Goal: Task Accomplishment & Management: Use online tool/utility

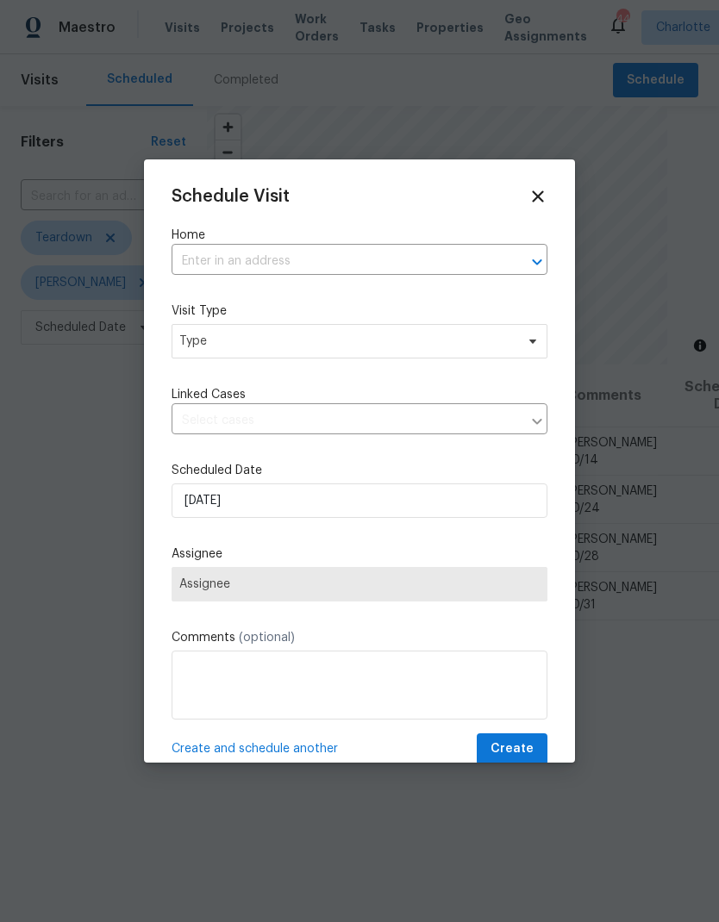
click at [532, 257] on icon "Open" at bounding box center [537, 262] width 21 height 21
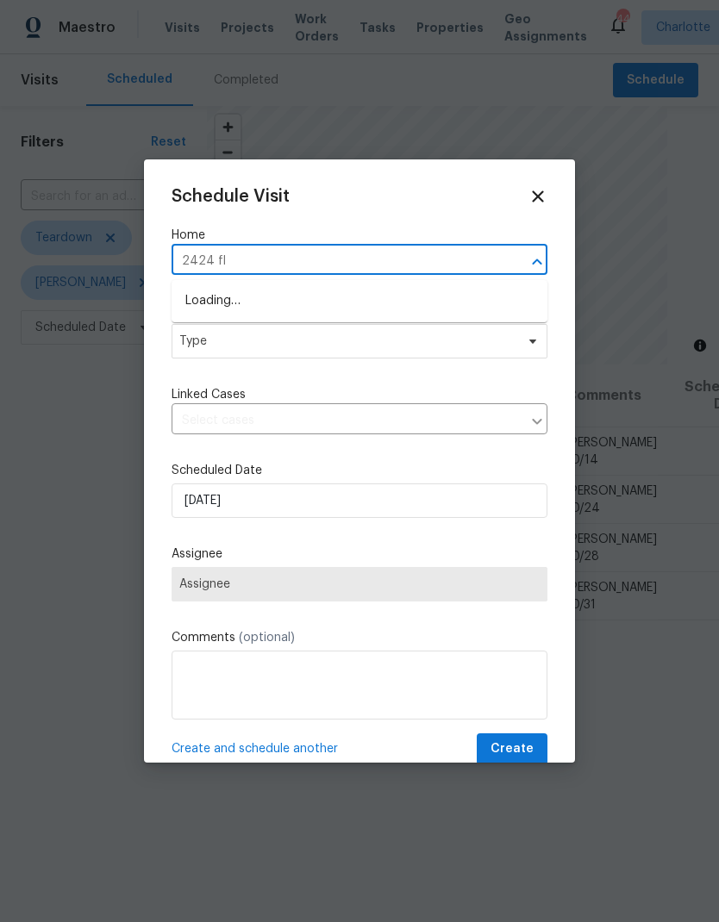
type input "2424 fli"
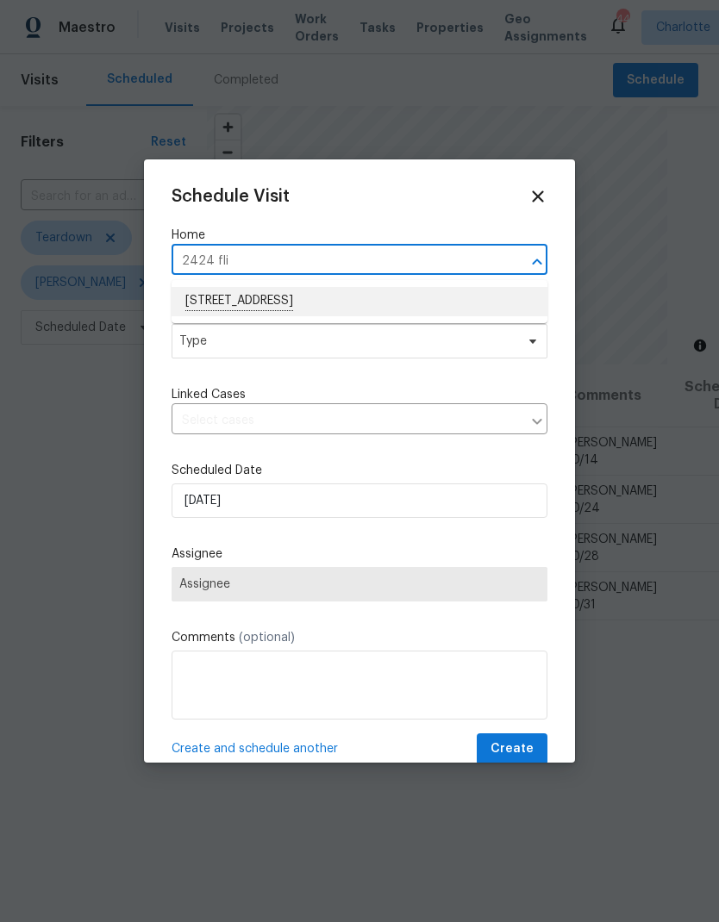
click at [391, 302] on li "2424 Flintshire Ln, Gastonia, NC 28056" at bounding box center [359, 301] width 376 height 29
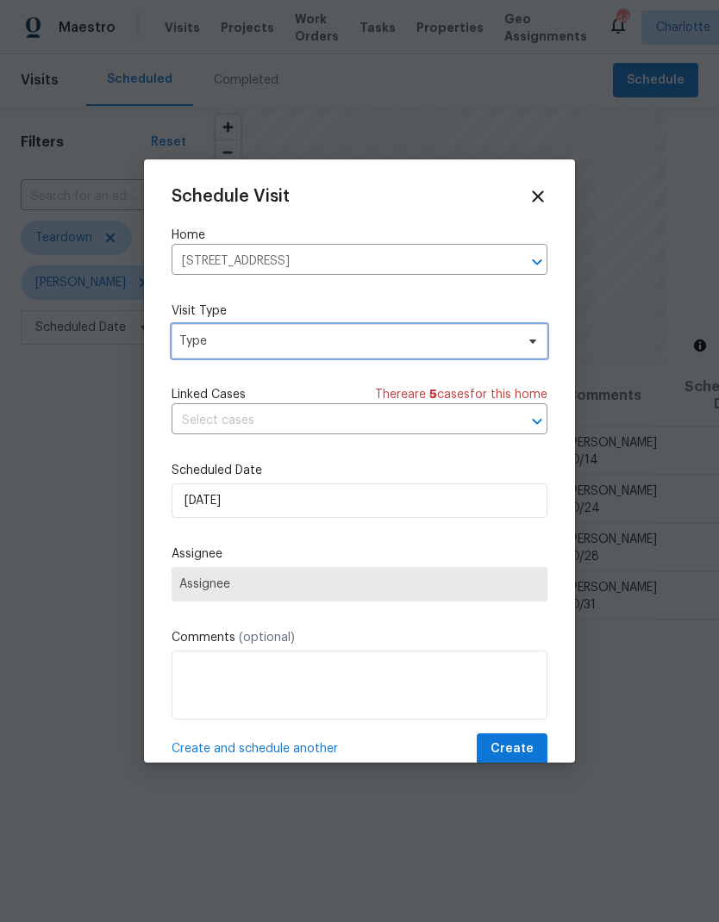
click at [522, 348] on span at bounding box center [529, 341] width 19 height 14
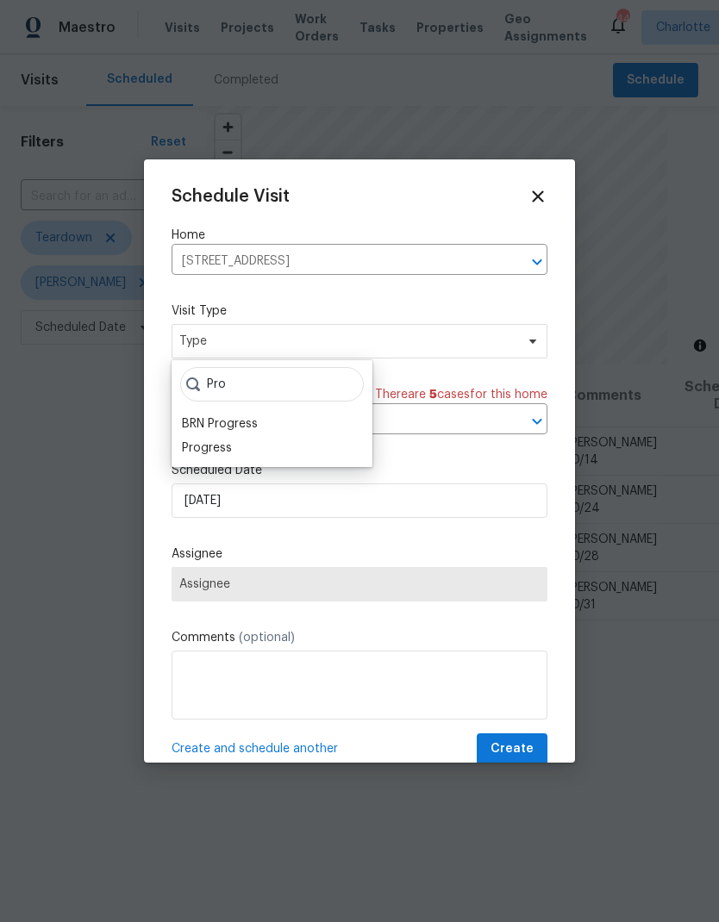
type input "Pro"
click at [219, 452] on div "Progress" at bounding box center [207, 447] width 50 height 17
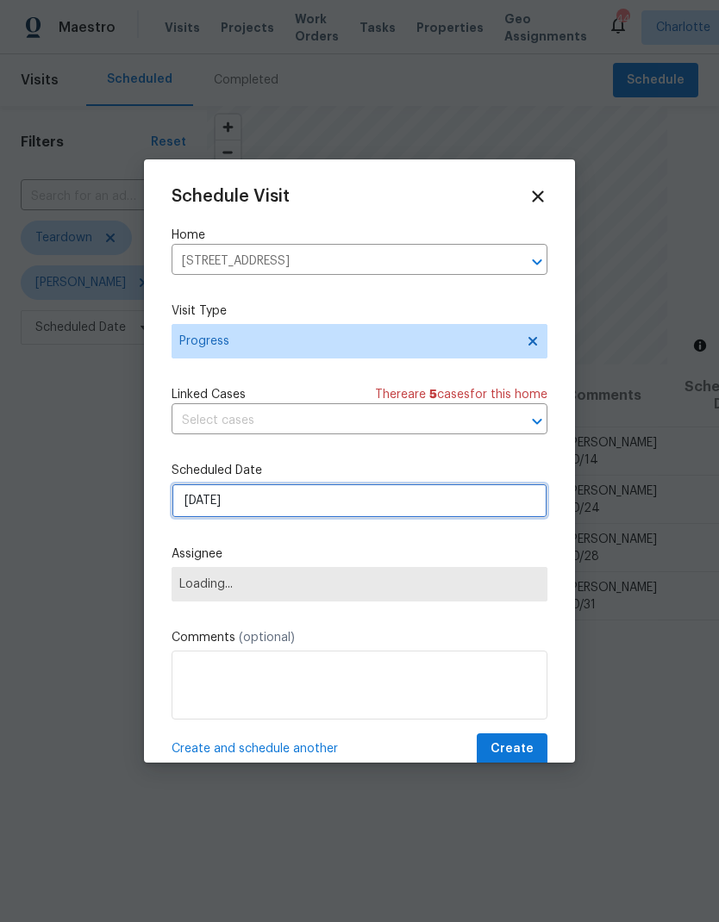
click at [340, 513] on input "10/8/2025" at bounding box center [359, 500] width 376 height 34
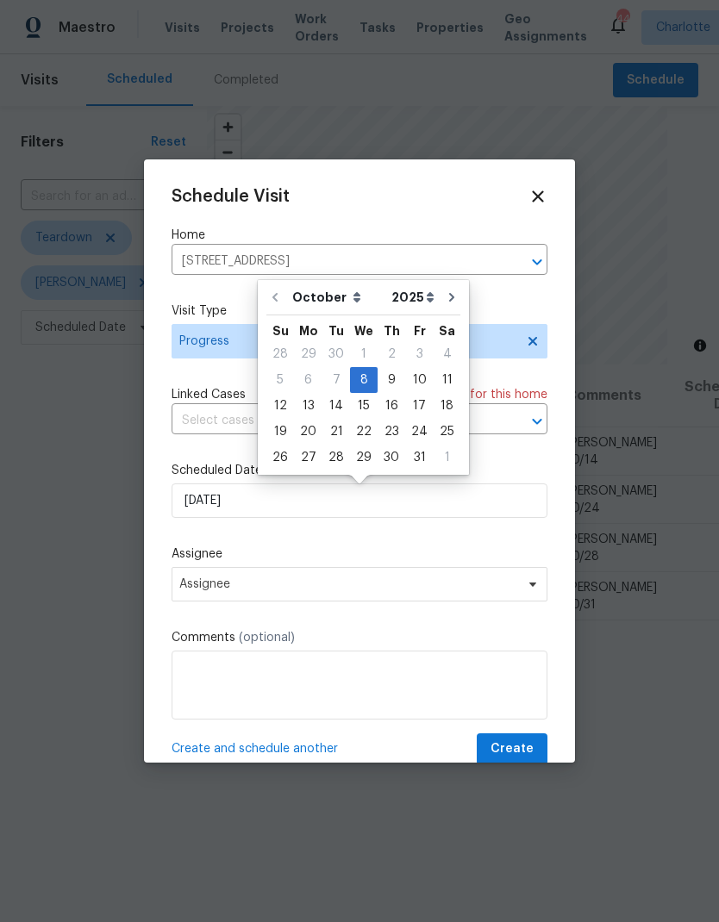
click at [384, 548] on div "Schedule Visit Home 2424 Flintshire Ln, Gastonia, NC 28056 ​ Visit Type Progres…" at bounding box center [359, 476] width 376 height 578
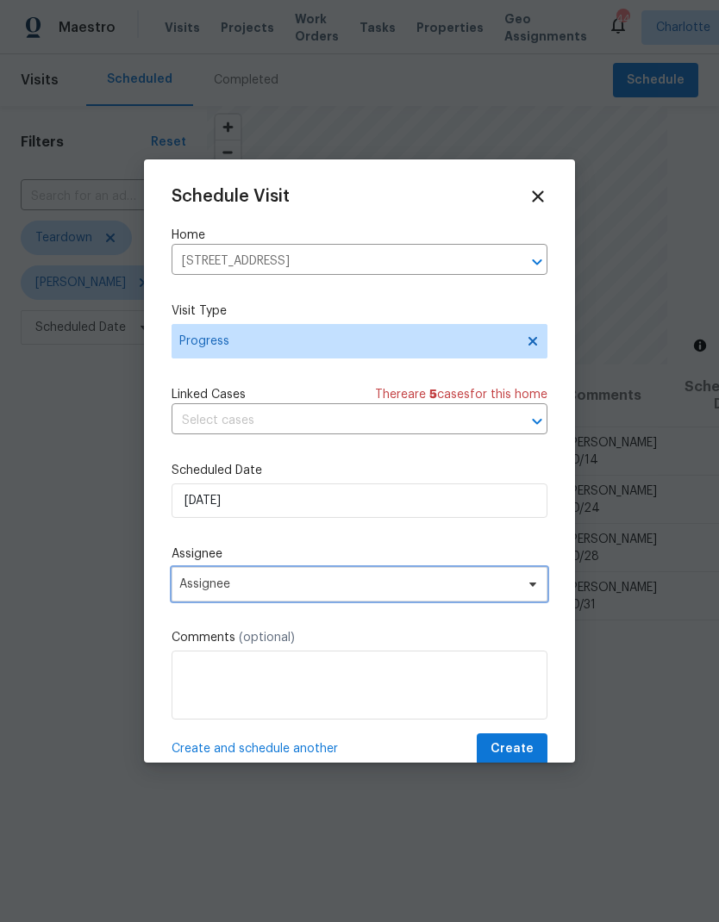
click at [371, 589] on span "Assignee" at bounding box center [348, 584] width 338 height 14
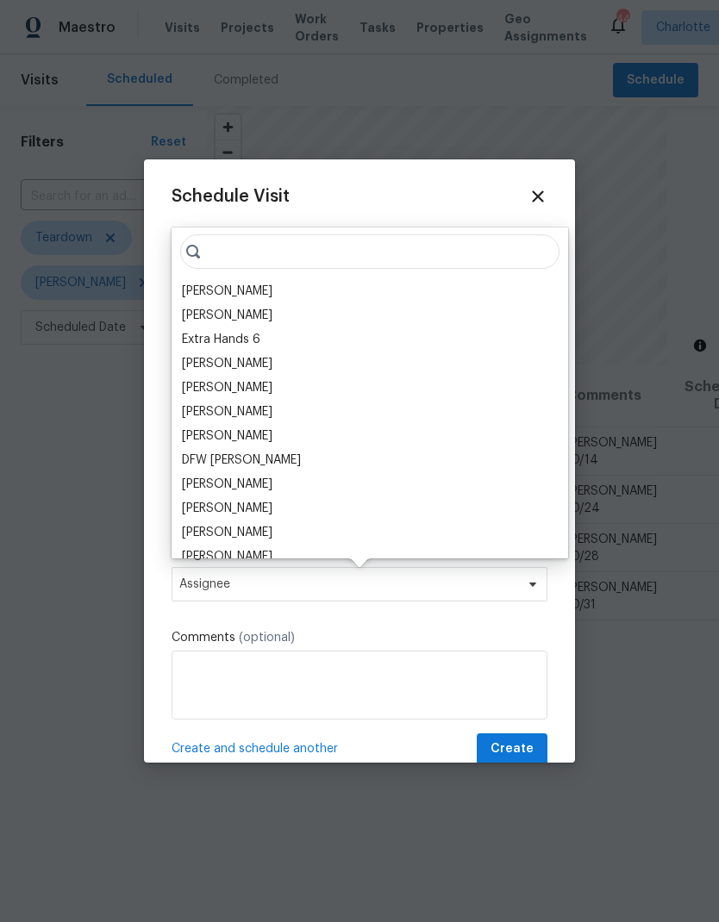
click at [183, 293] on div "[PERSON_NAME]" at bounding box center [227, 291] width 90 height 17
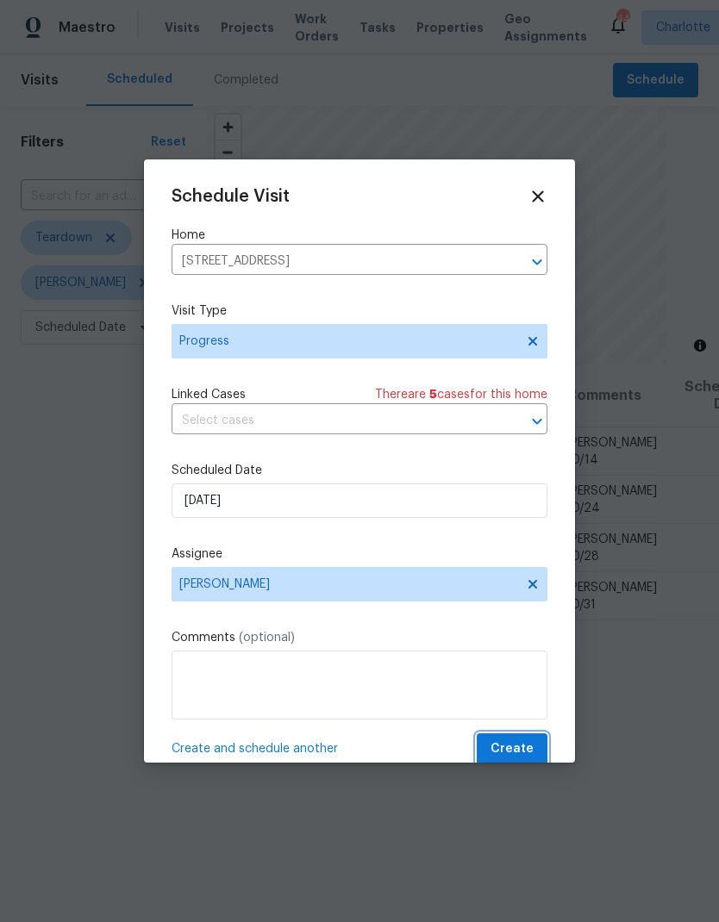
click at [529, 759] on span "Create" at bounding box center [511, 749] width 43 height 22
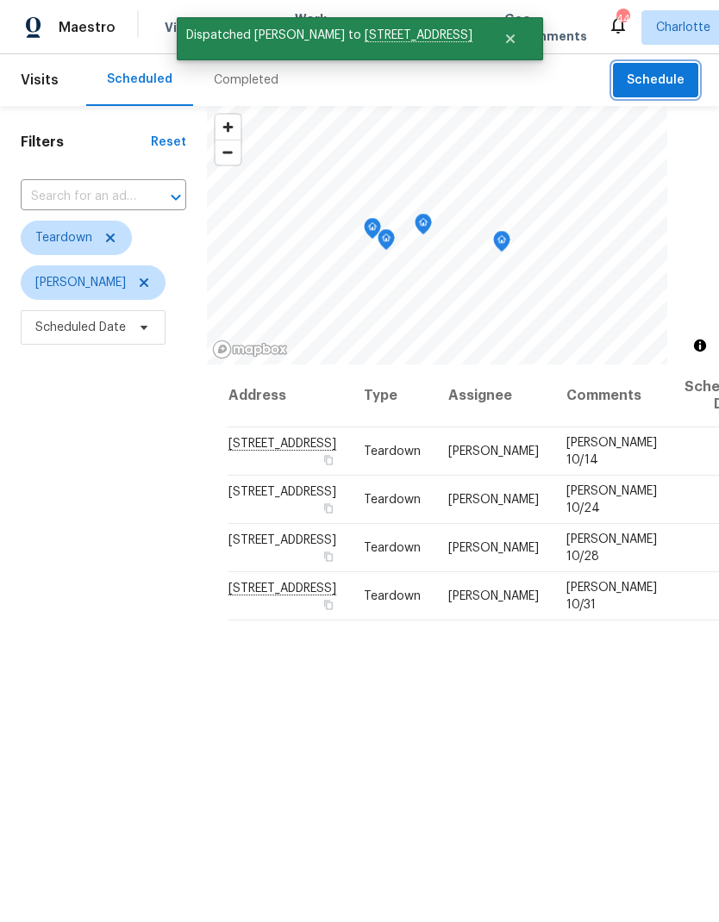
click at [670, 78] on span "Schedule" at bounding box center [655, 81] width 58 height 22
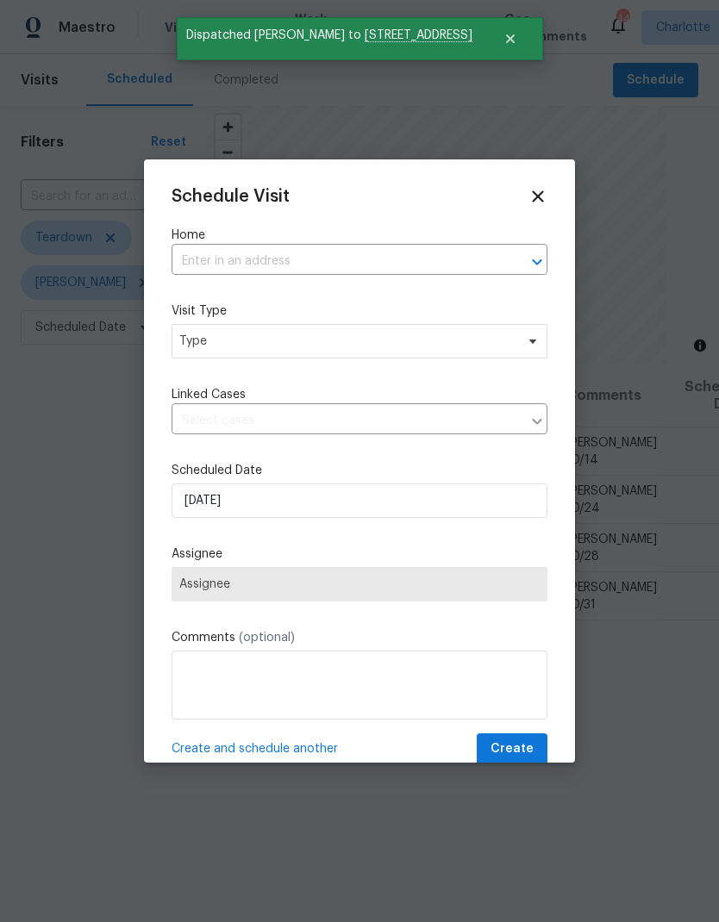
click at [536, 258] on icon "Open" at bounding box center [537, 262] width 21 height 21
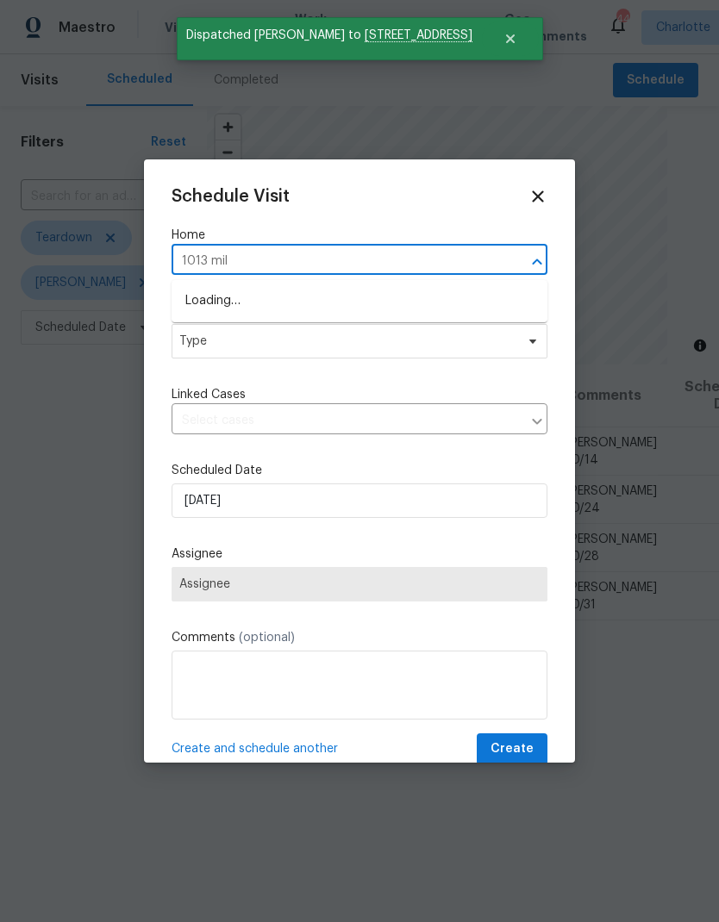
type input "1013 mill"
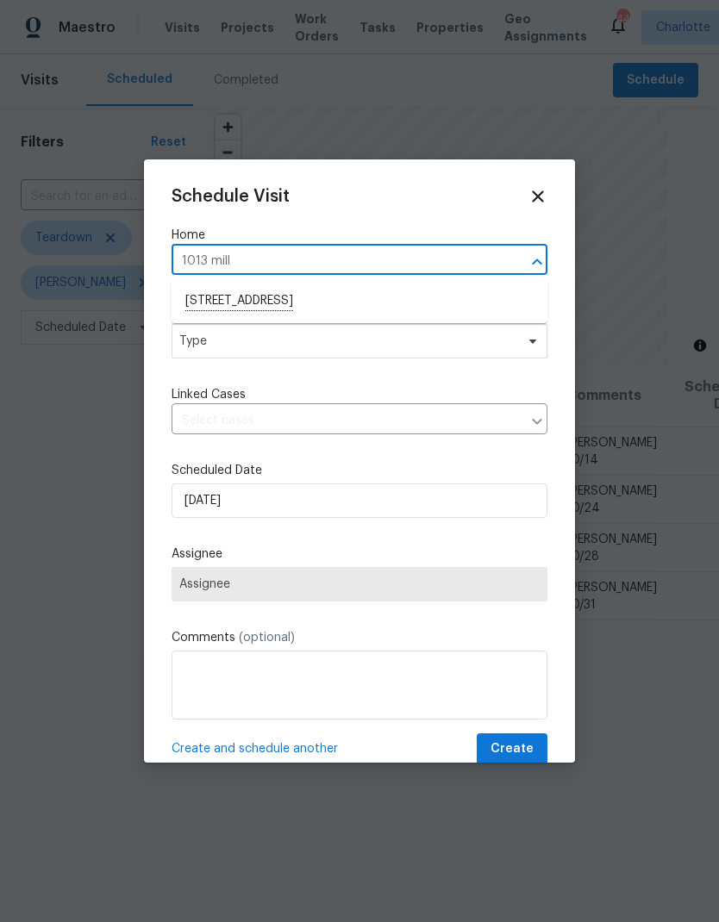
click at [379, 310] on li "1013 Millbridge Rd, Belmont, NC 28012" at bounding box center [359, 301] width 376 height 29
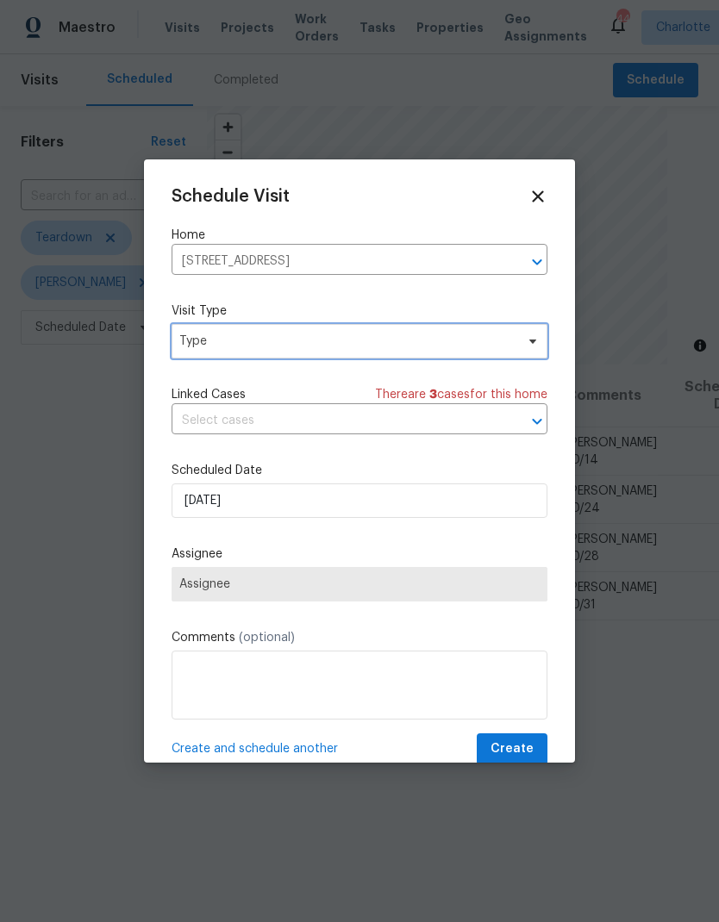
click at [533, 358] on span "Type" at bounding box center [359, 341] width 376 height 34
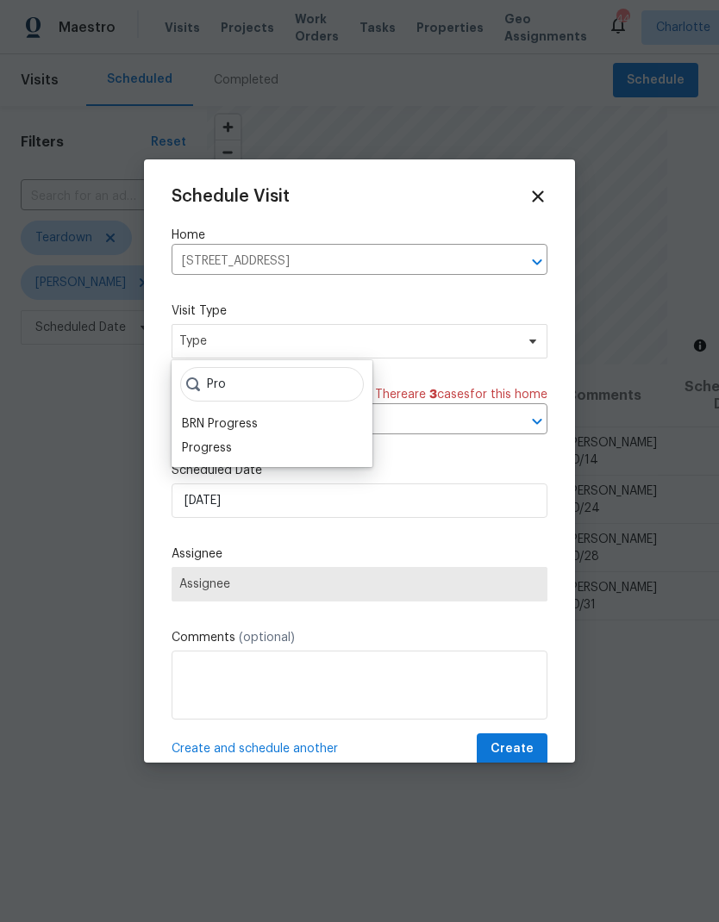
type input "Pro"
click at [214, 452] on div "Progress" at bounding box center [207, 447] width 50 height 17
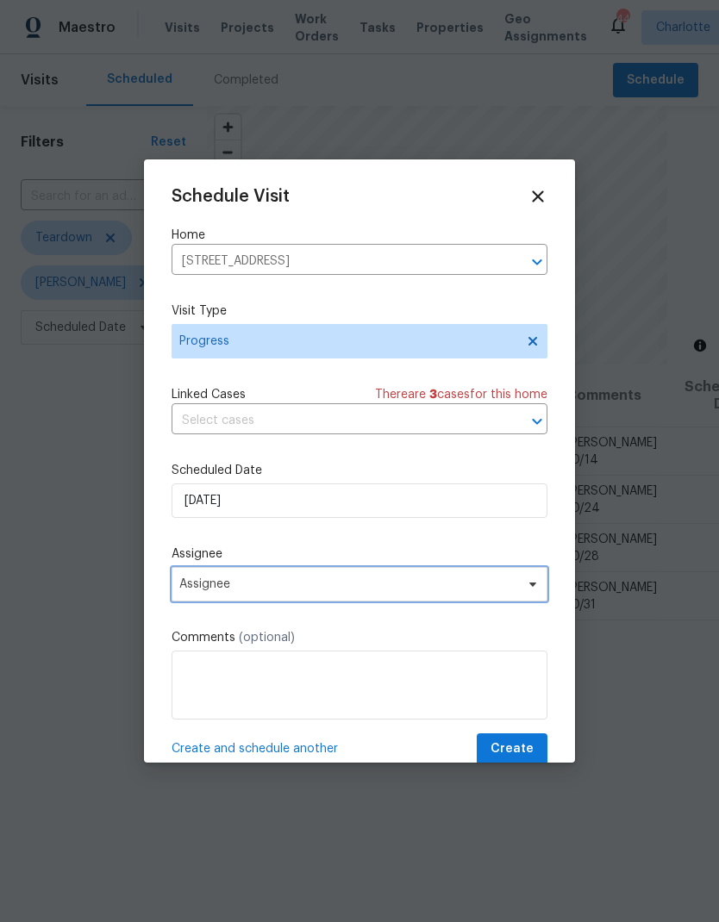
click at [190, 591] on span "Assignee" at bounding box center [348, 584] width 338 height 14
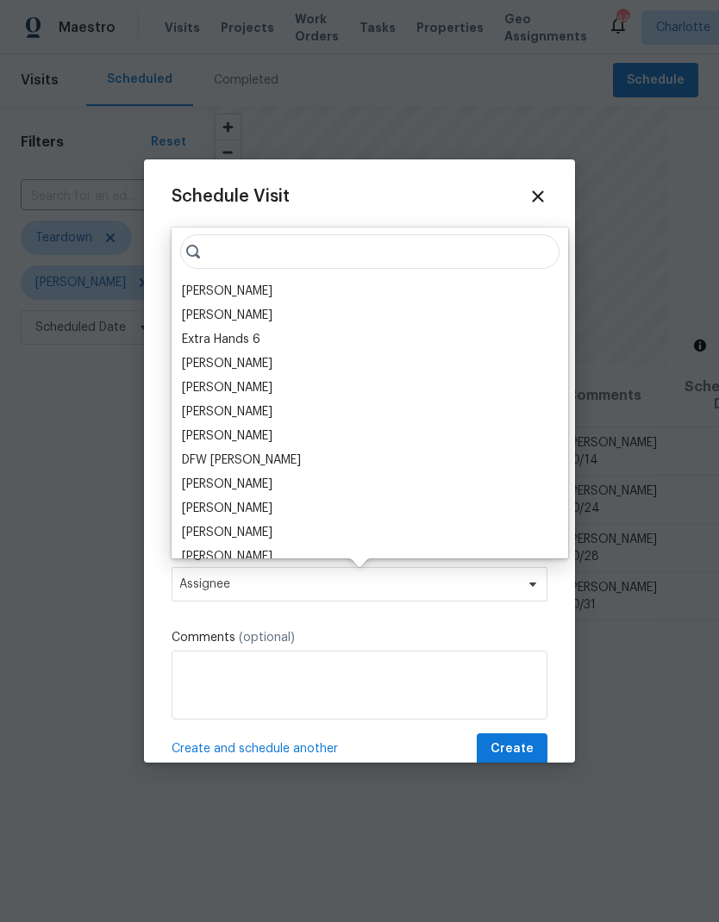
click at [197, 289] on div "[PERSON_NAME]" at bounding box center [227, 291] width 90 height 17
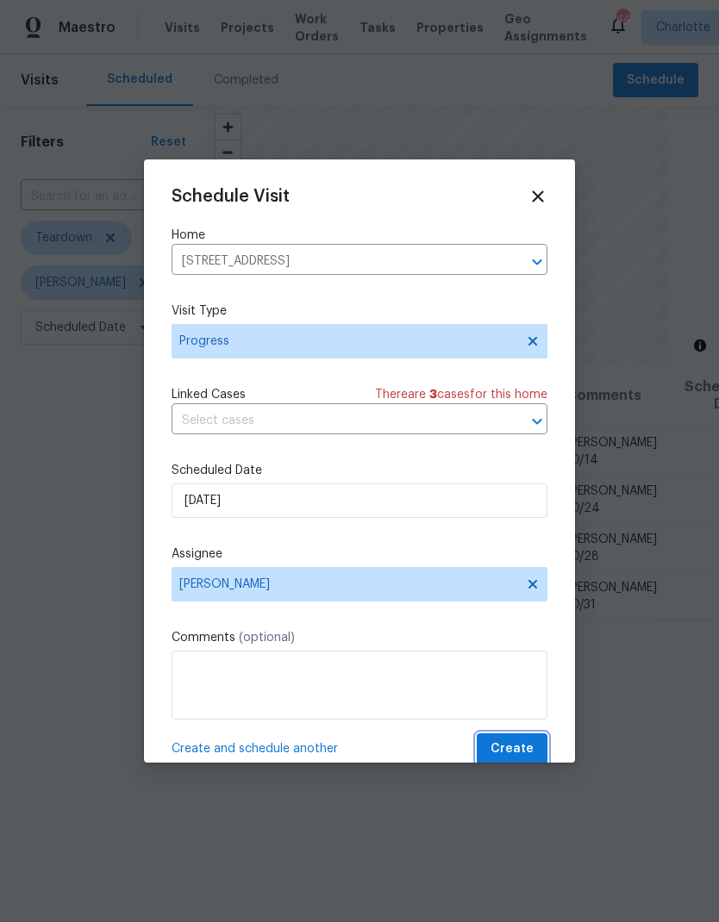
click at [524, 751] on span "Create" at bounding box center [511, 749] width 43 height 22
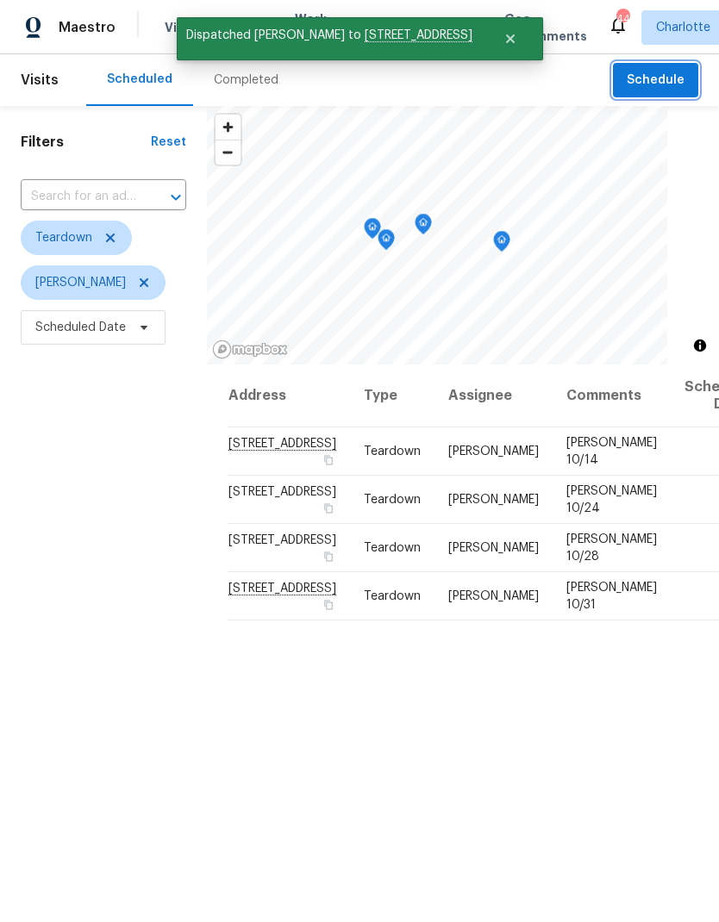
click at [670, 90] on span "Schedule" at bounding box center [655, 81] width 58 height 22
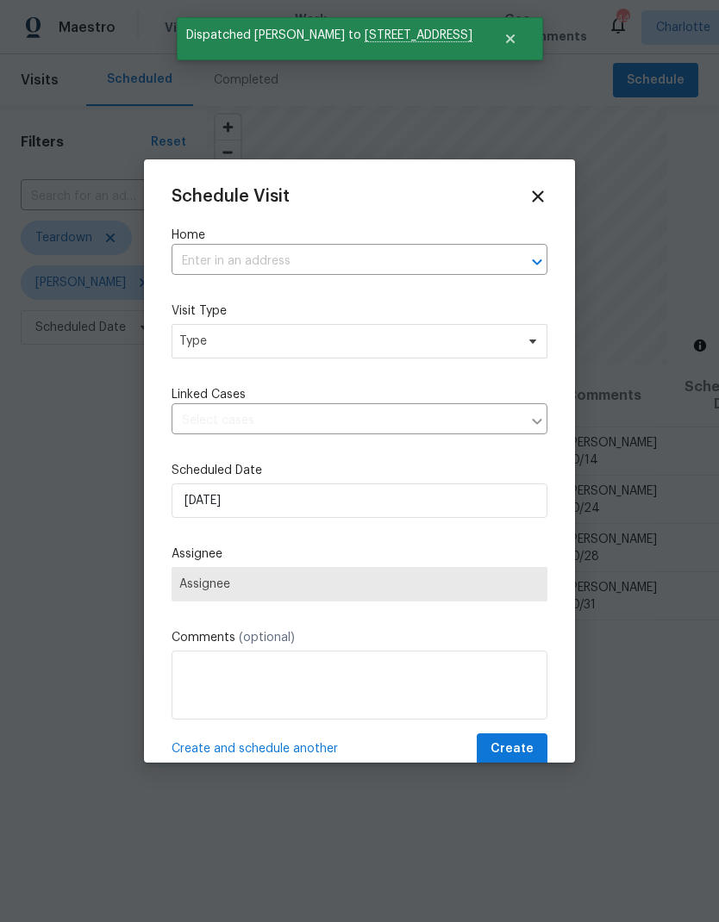
click at [534, 262] on icon "Open" at bounding box center [536, 262] width 9 height 6
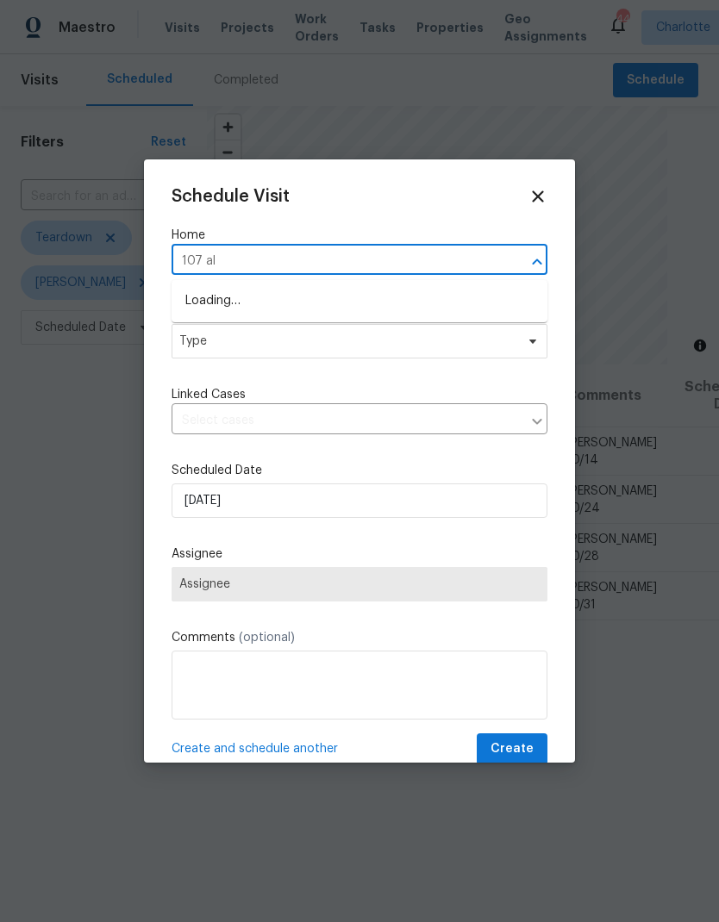
type input "107 alb"
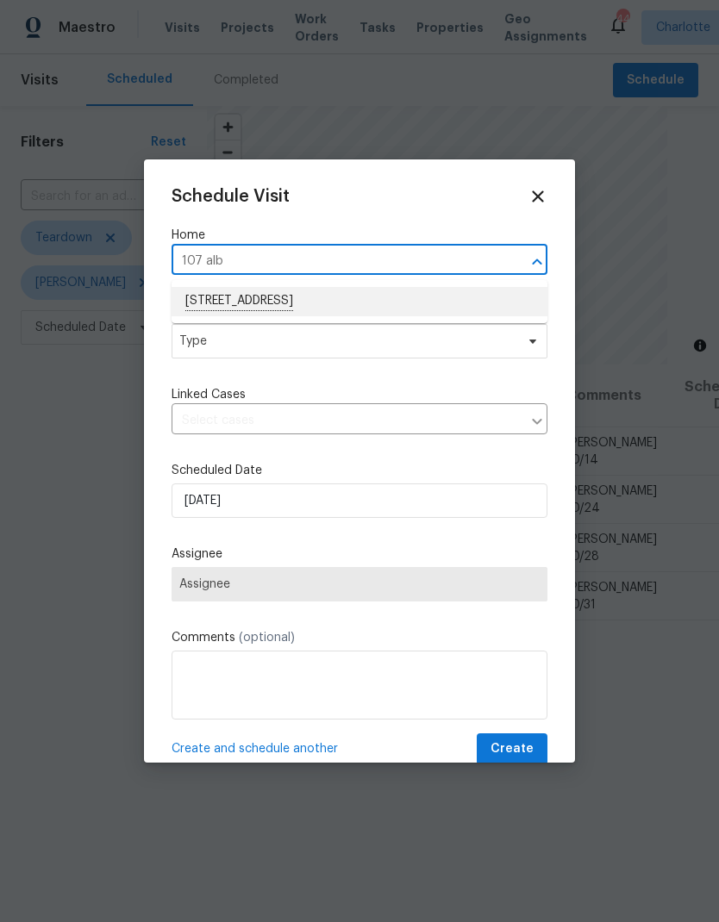
click at [218, 302] on li "107 Alberta Ave, Belmont, NC 28012" at bounding box center [359, 301] width 376 height 29
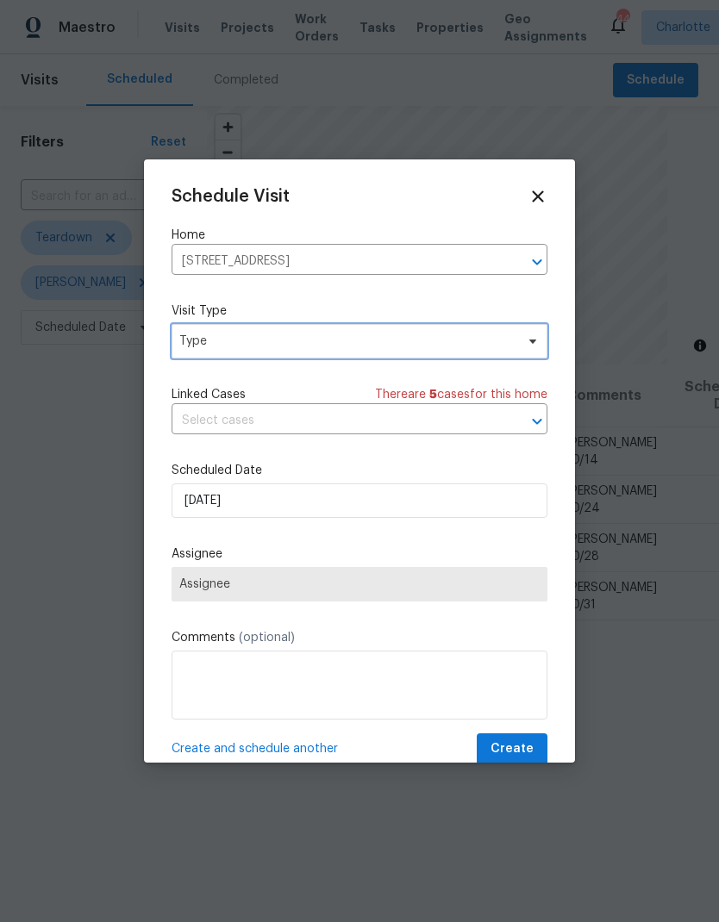
click at [202, 348] on span "Type" at bounding box center [346, 341] width 335 height 17
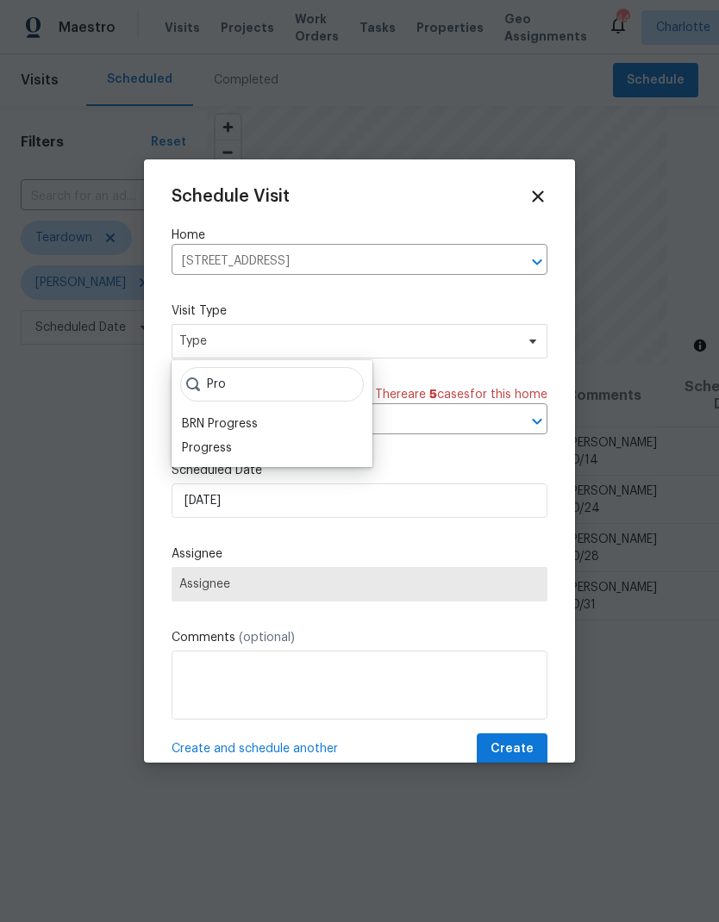
type input "Pro"
click at [196, 456] on div "Progress" at bounding box center [207, 447] width 50 height 17
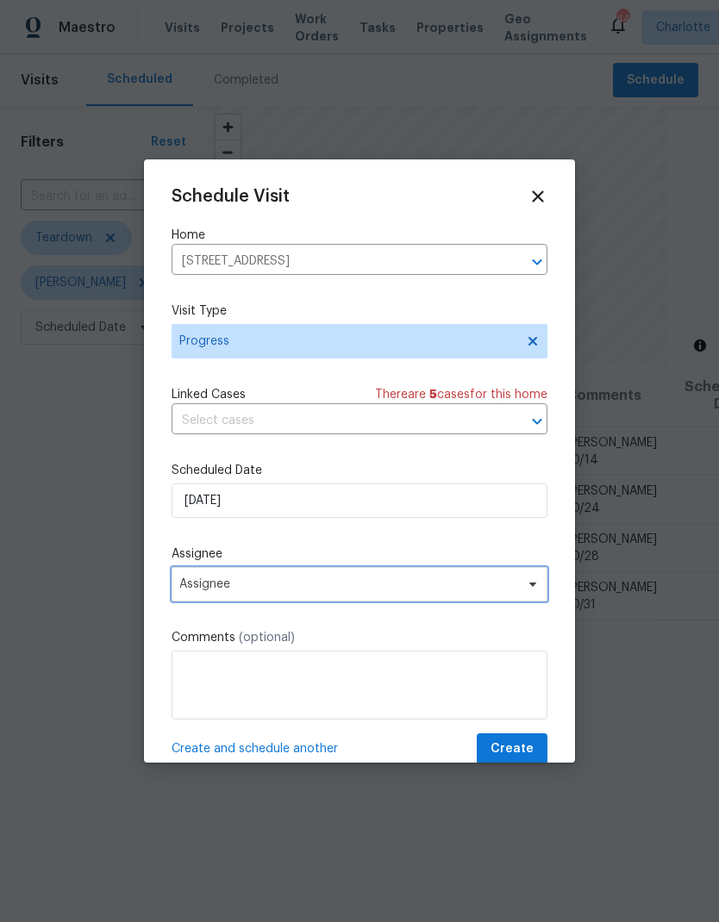
click at [214, 590] on span "Assignee" at bounding box center [348, 584] width 338 height 14
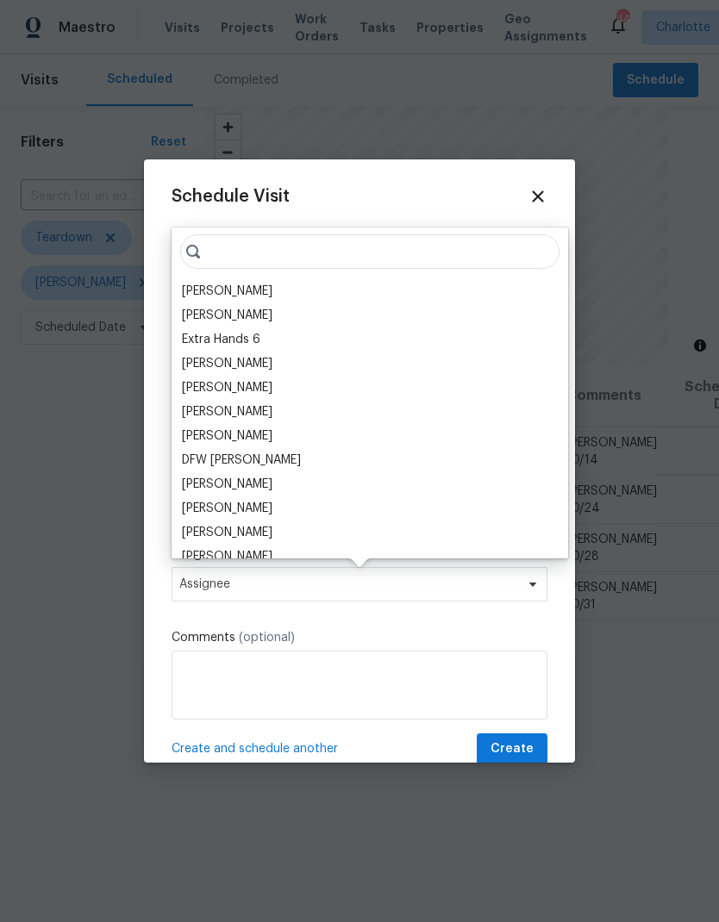
click at [198, 290] on div "[PERSON_NAME]" at bounding box center [227, 291] width 90 height 17
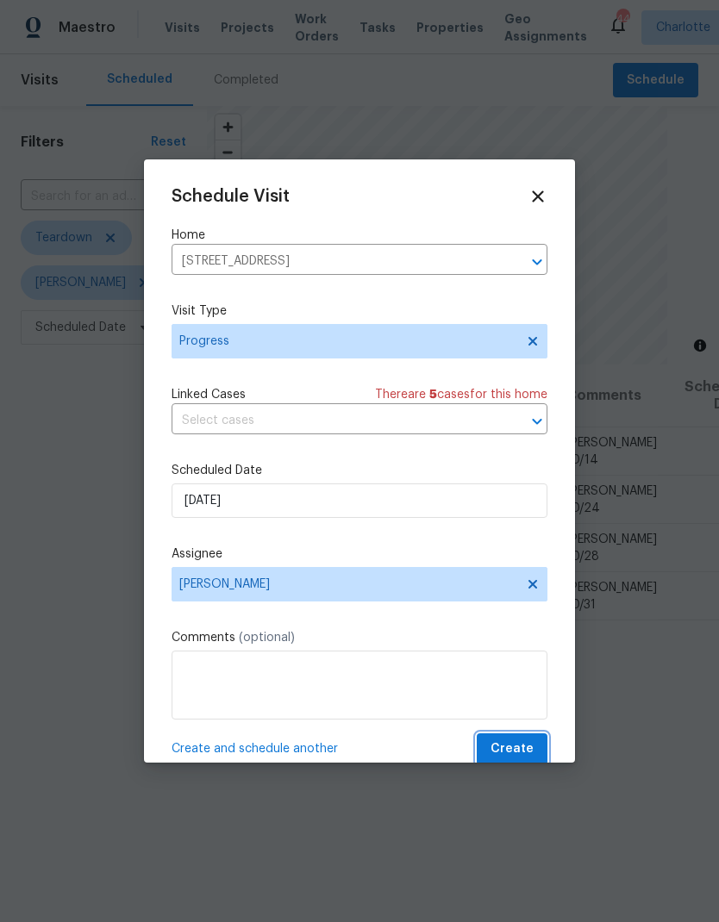
click at [517, 749] on span "Create" at bounding box center [511, 749] width 43 height 22
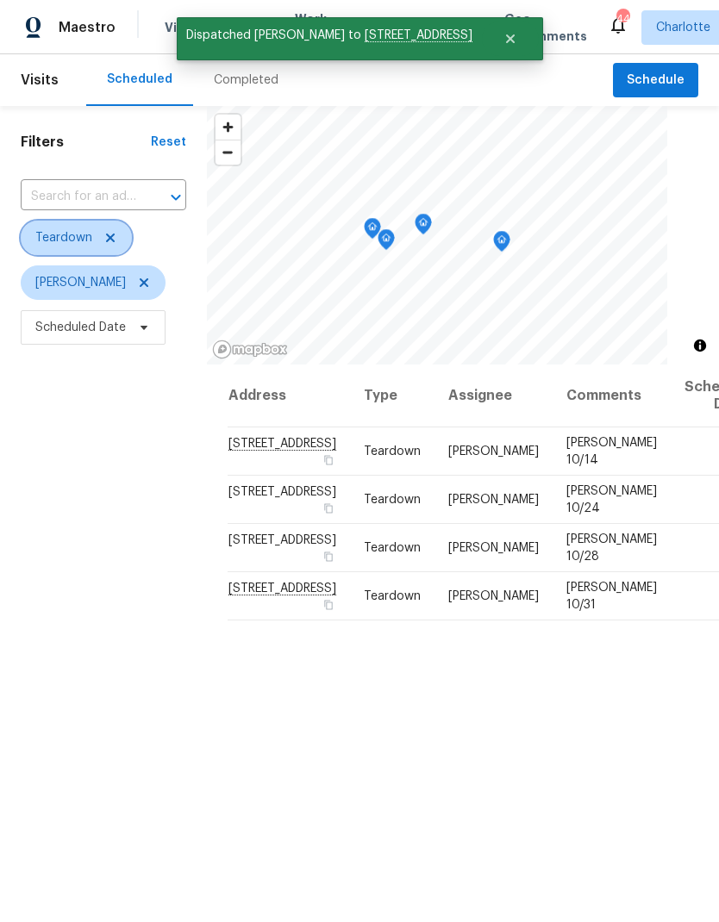
click at [113, 240] on icon at bounding box center [110, 238] width 14 height 14
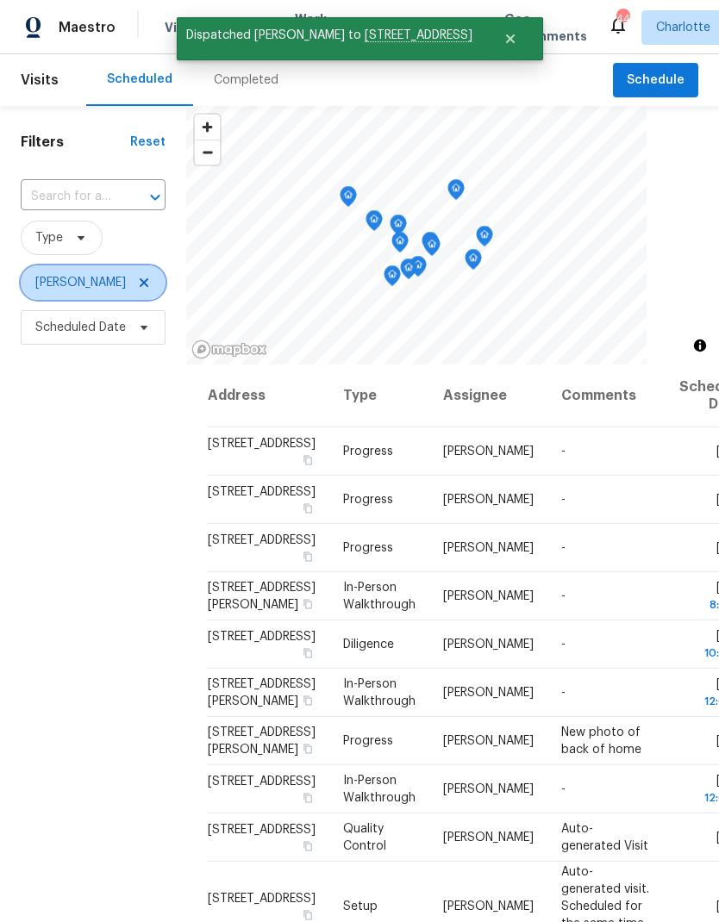
click at [140, 285] on icon at bounding box center [144, 282] width 9 height 9
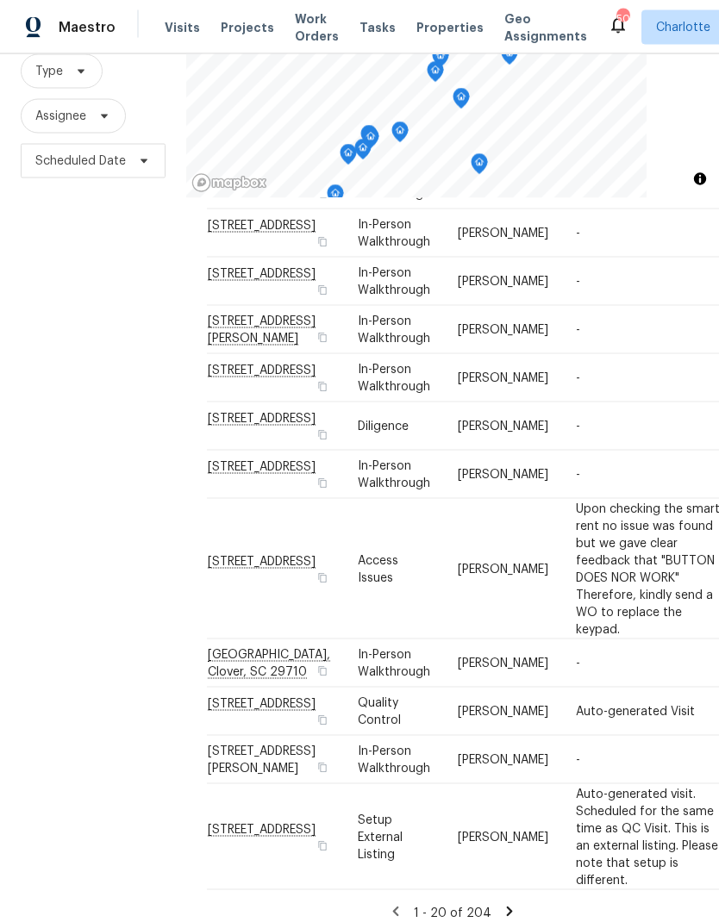
scroll to position [69, 0]
click at [508, 905] on icon at bounding box center [510, 912] width 16 height 16
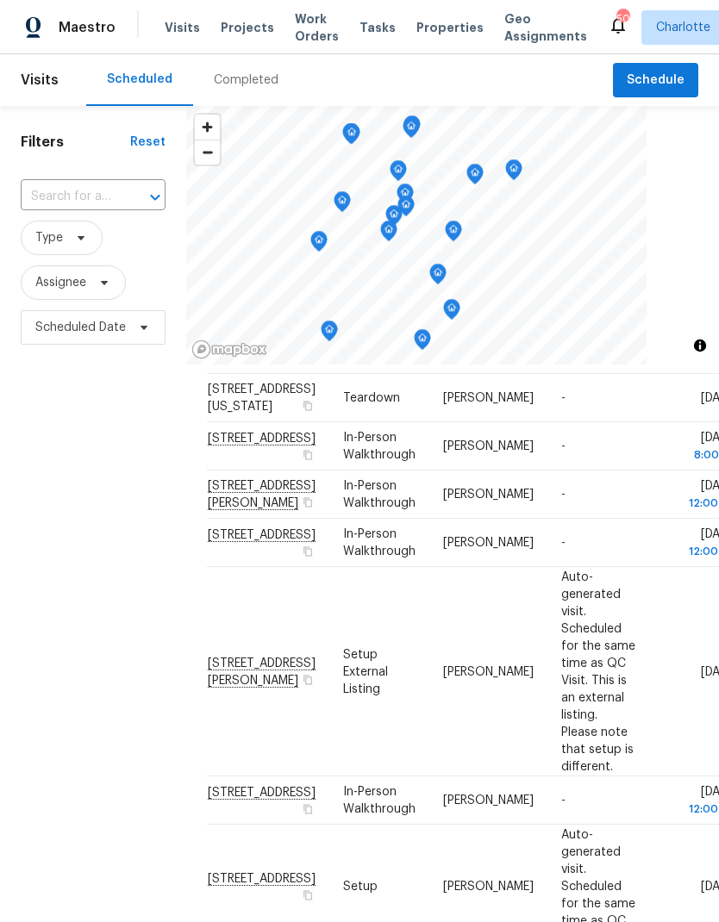
scroll to position [910, 0]
click at [513, 169] on icon "Map marker" at bounding box center [514, 170] width 2 height 3
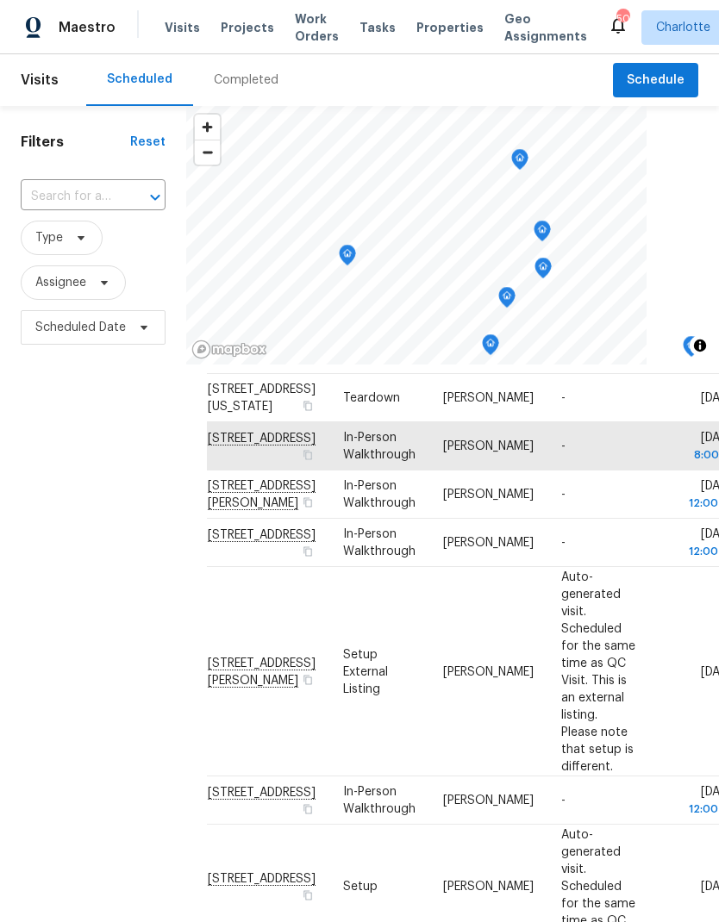
click at [506, 290] on icon "Map marker" at bounding box center [507, 298] width 16 height 20
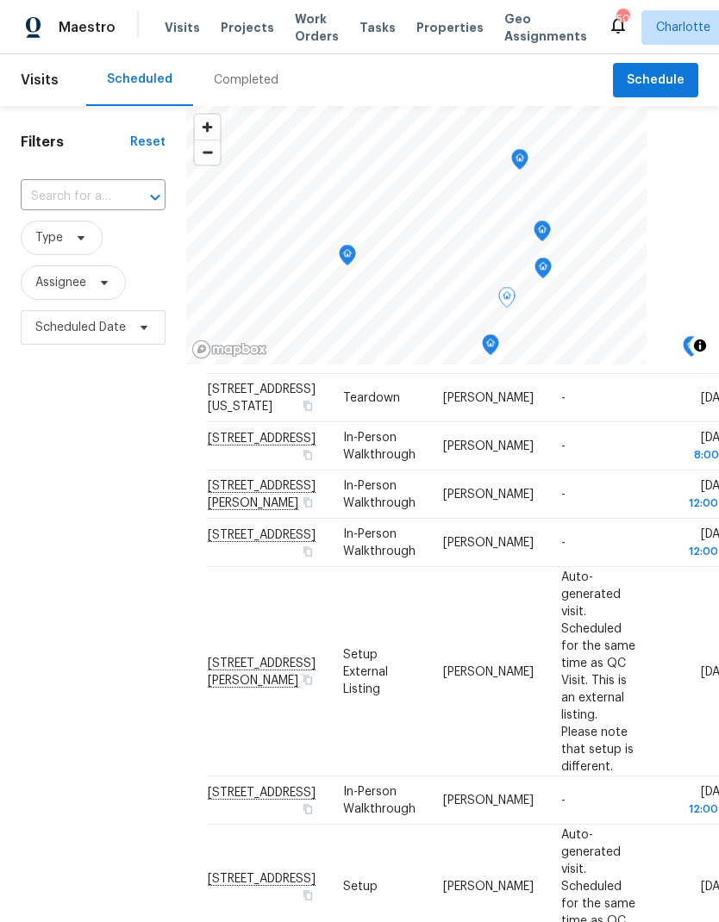
click at [489, 339] on icon "Map marker" at bounding box center [491, 345] width 16 height 20
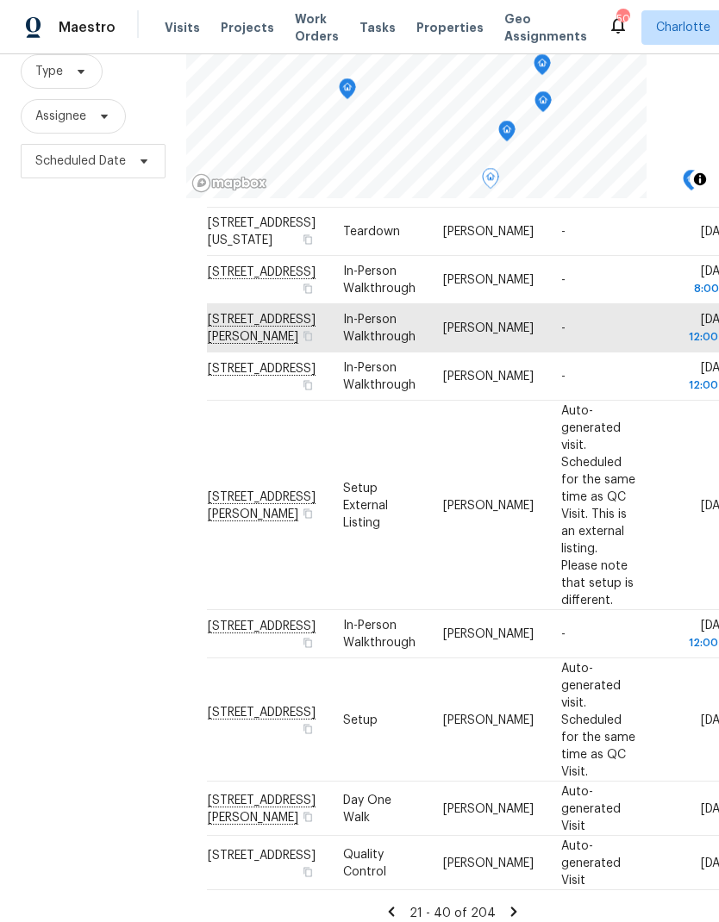
scroll to position [69, 0]
click at [508, 904] on icon at bounding box center [514, 912] width 16 height 16
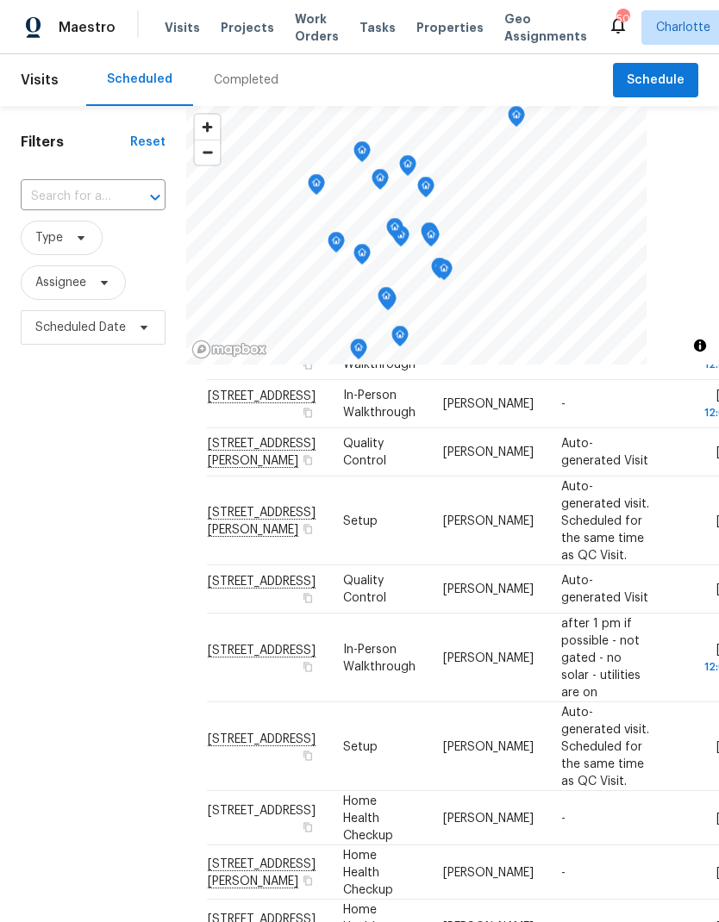
scroll to position [894, 0]
click at [226, 23] on span "Projects" at bounding box center [247, 27] width 53 height 17
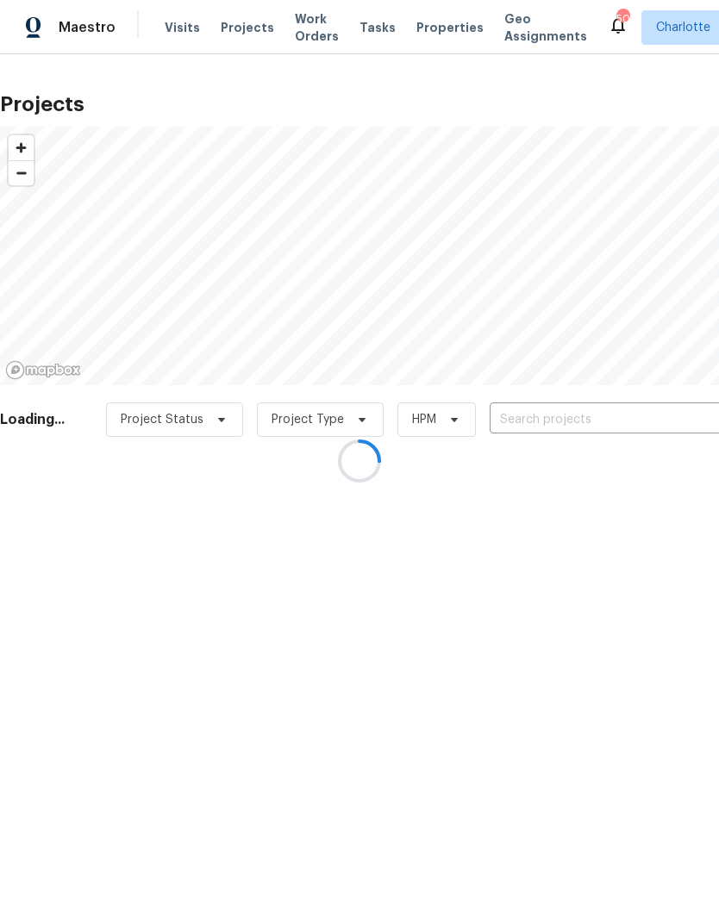
click at [621, 416] on div at bounding box center [359, 461] width 719 height 922
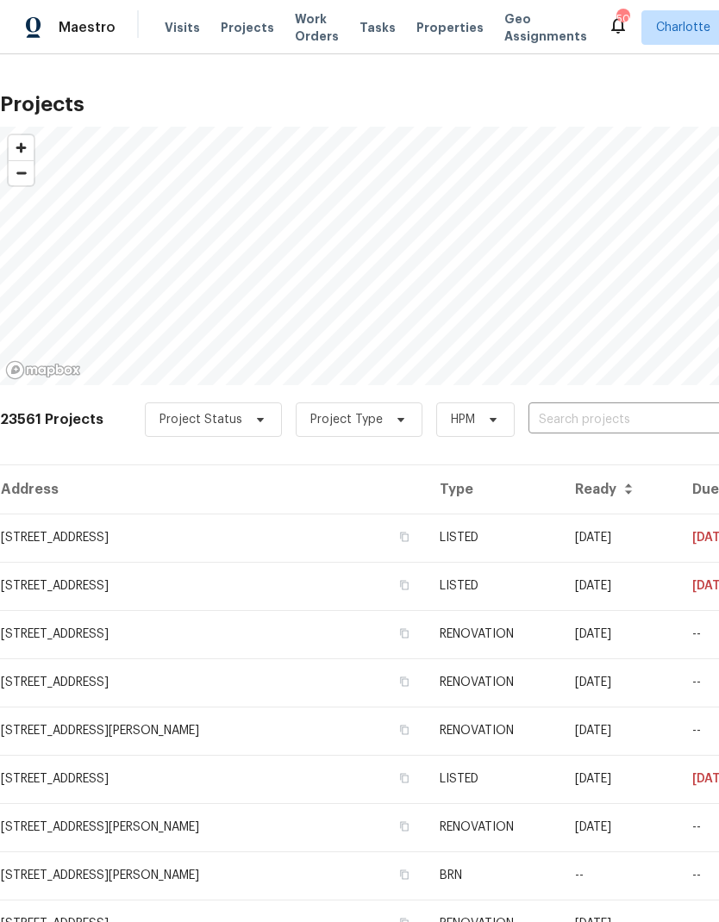
click at [633, 414] on input "text" at bounding box center [626, 420] width 197 height 27
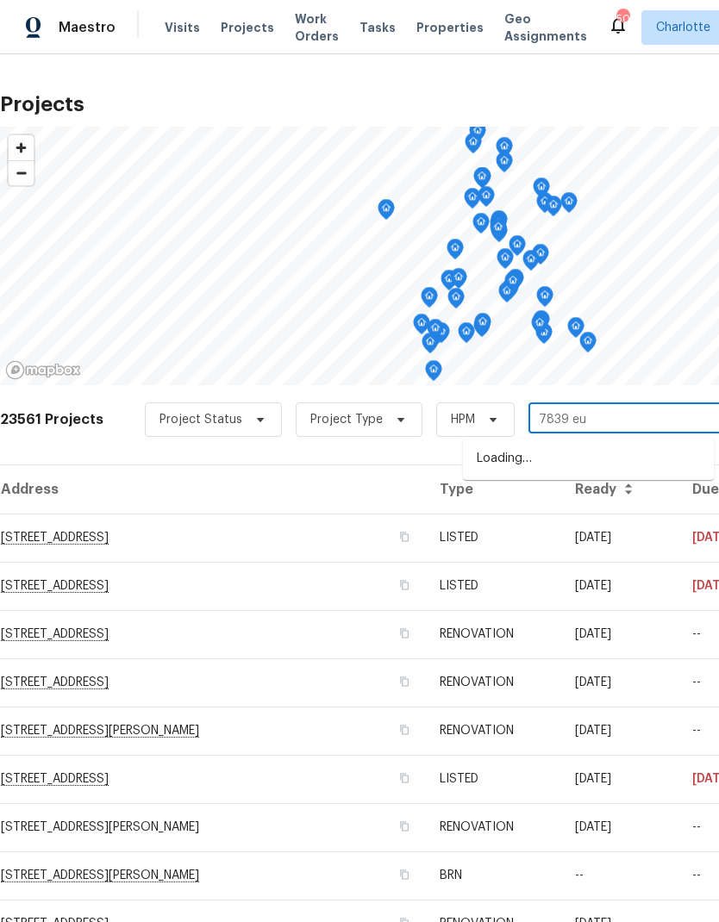
type input "7839 eul"
click at [622, 473] on li "[STREET_ADDRESS]" at bounding box center [588, 459] width 251 height 29
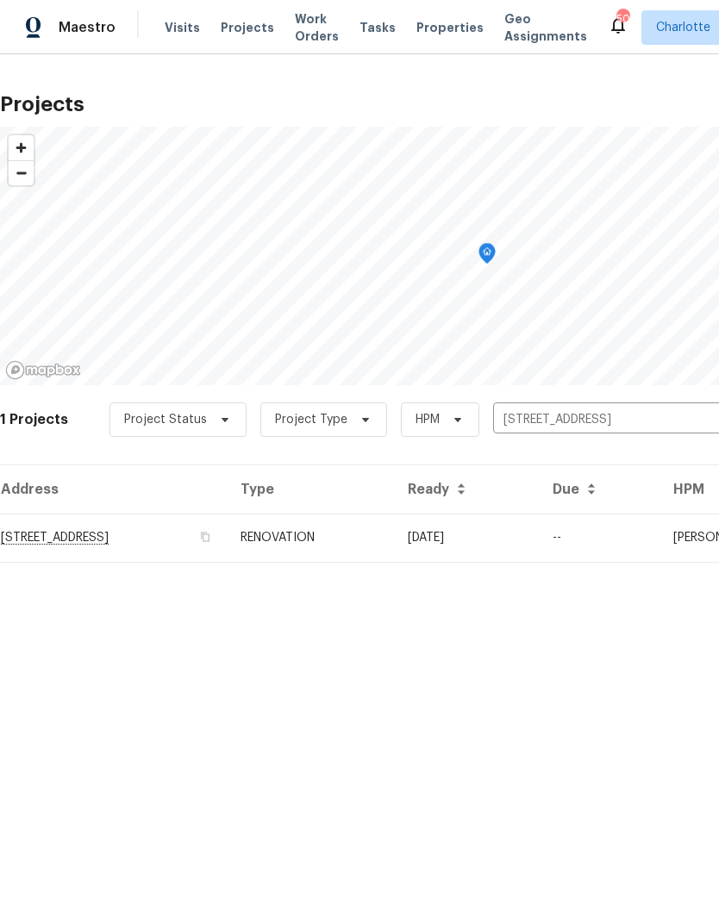
click at [539, 539] on td "11/04/25" at bounding box center [466, 538] width 145 height 48
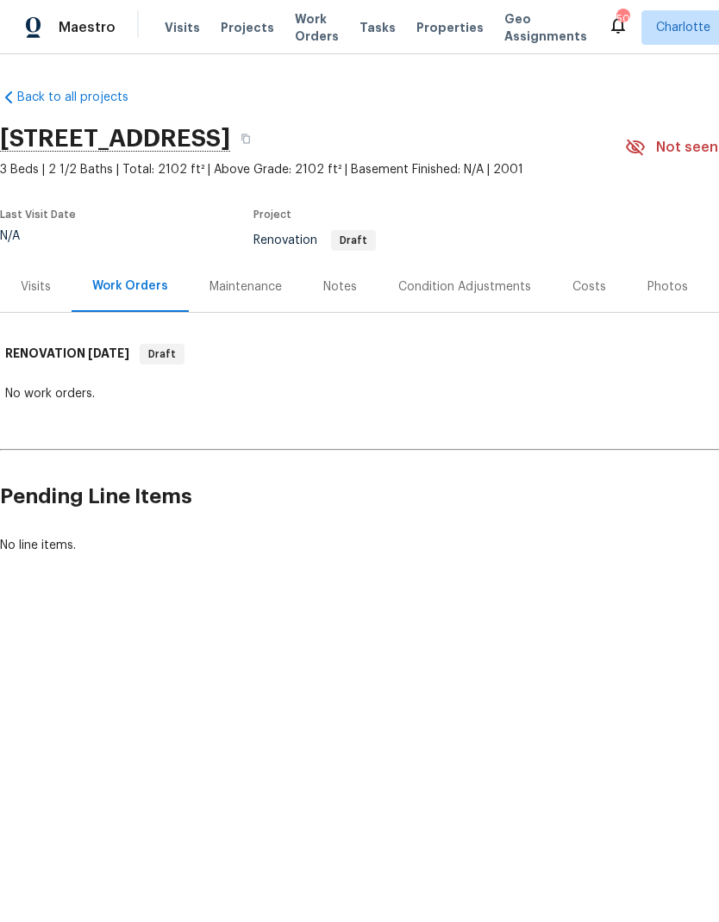
click at [580, 290] on div "Costs" at bounding box center [589, 286] width 34 height 17
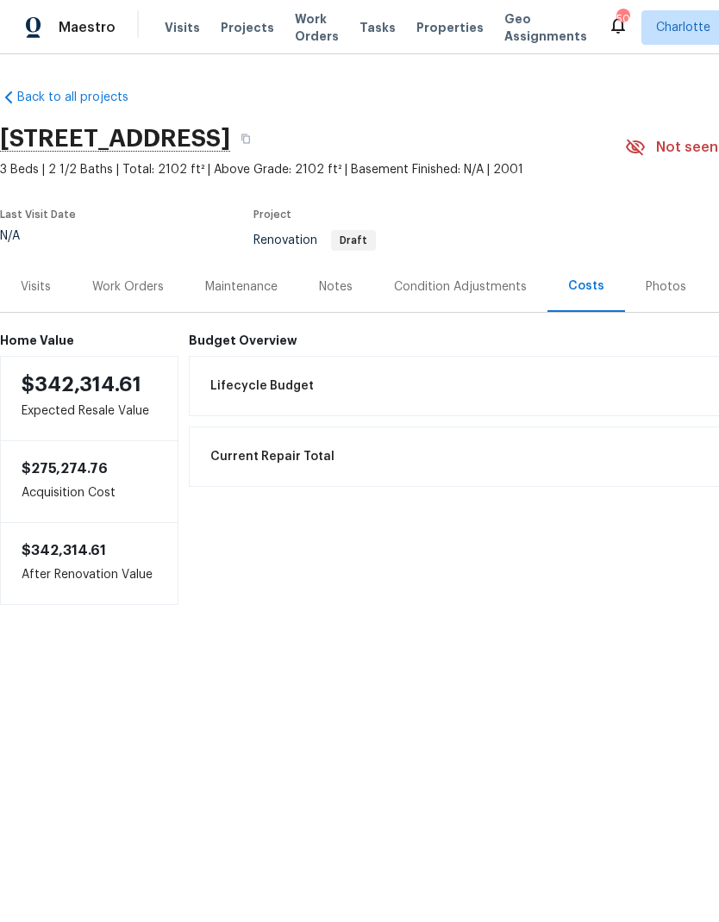
click at [495, 288] on div "Condition Adjustments" at bounding box center [460, 286] width 133 height 17
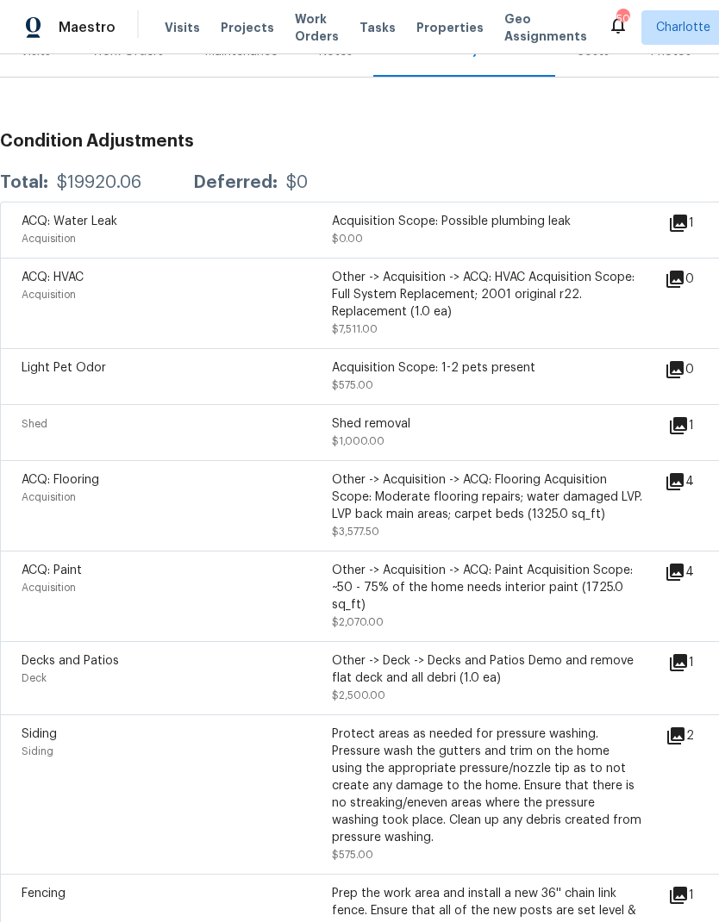
scroll to position [246, 0]
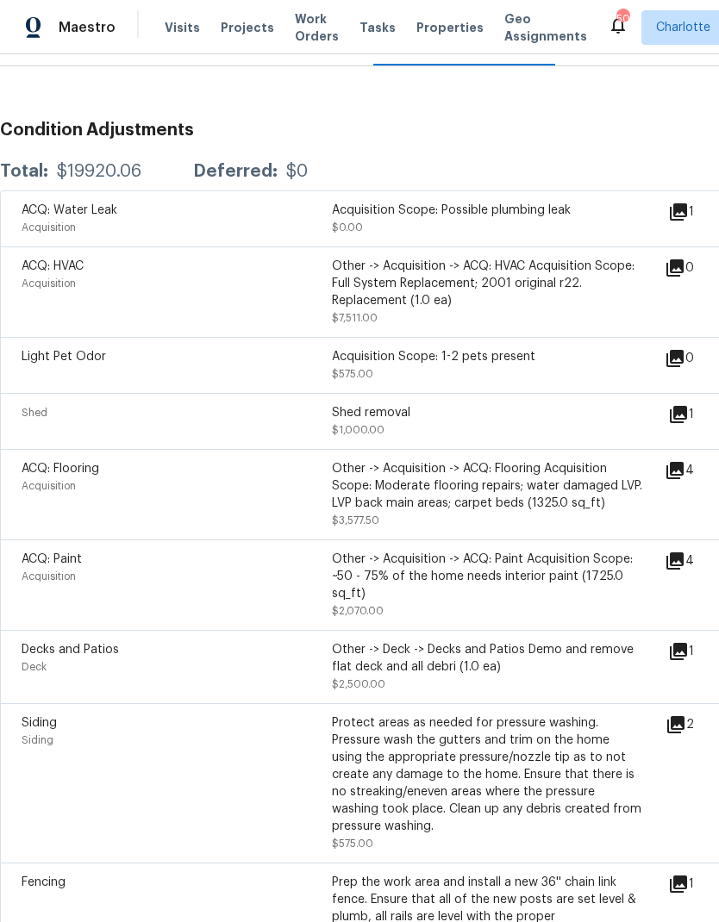
click at [687, 410] on icon at bounding box center [678, 414] width 17 height 17
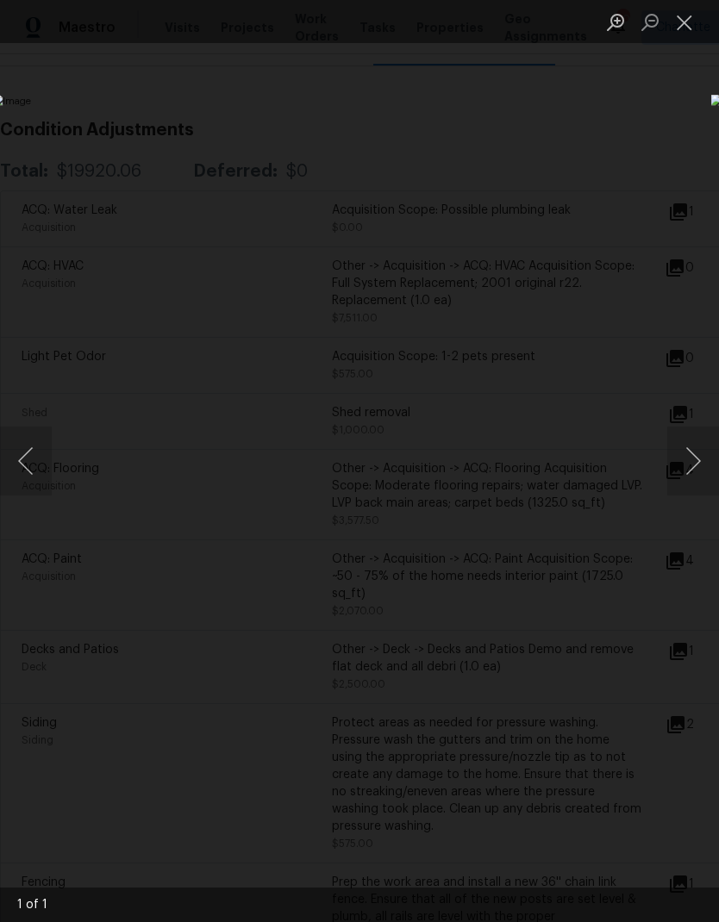
click at [692, 462] on button "Next image" at bounding box center [693, 461] width 52 height 69
click at [632, 163] on div "Lightbox" at bounding box center [359, 461] width 719 height 922
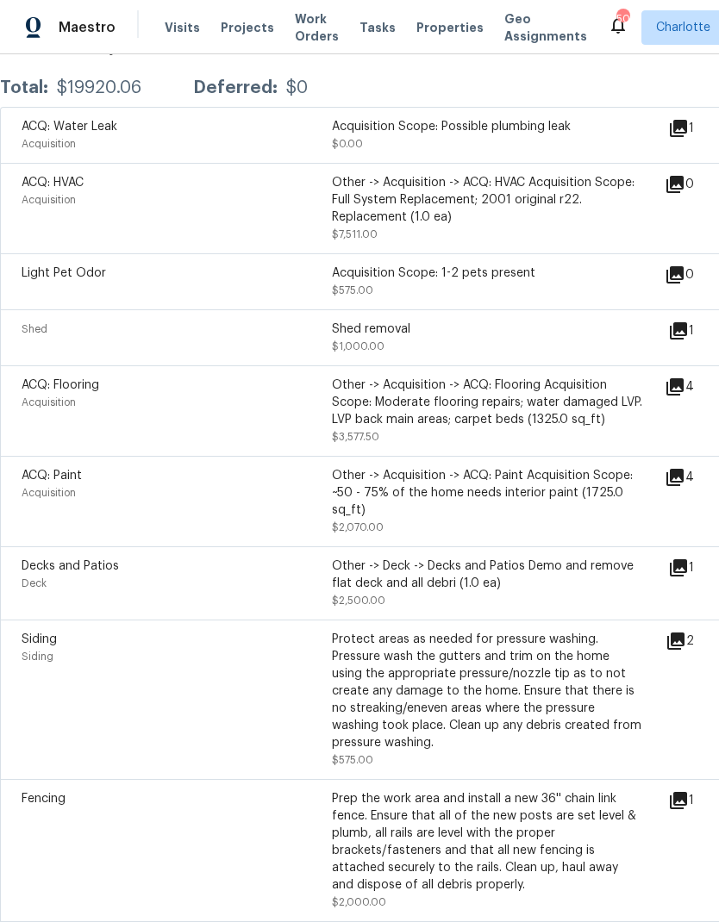
scroll to position [330, 0]
click at [685, 381] on icon at bounding box center [674, 387] width 21 height 21
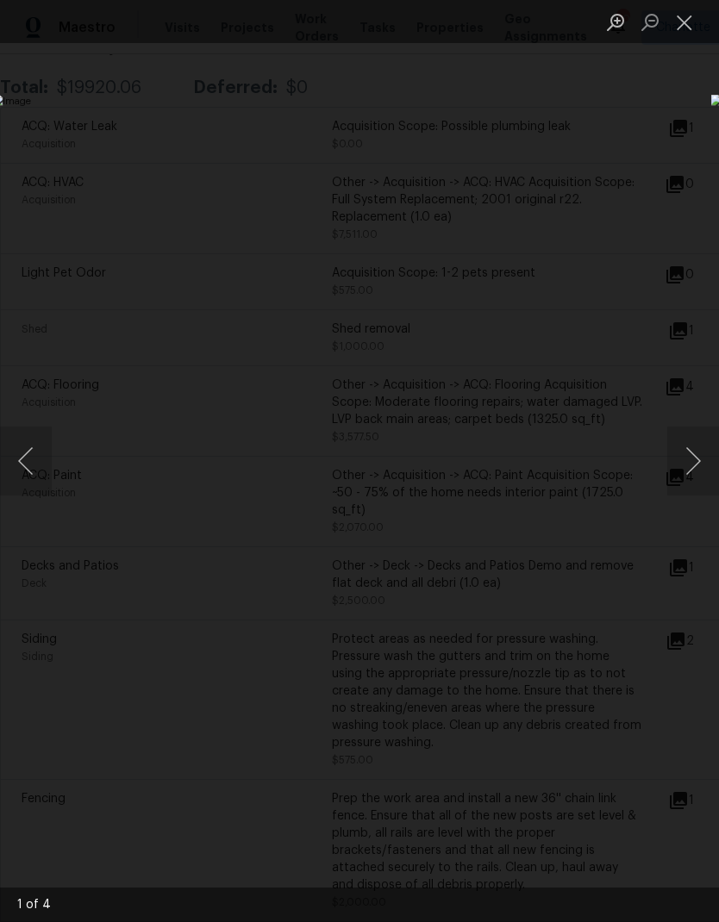
click at [688, 476] on button "Next image" at bounding box center [693, 461] width 52 height 69
click at [689, 474] on button "Next image" at bounding box center [693, 461] width 52 height 69
click at [687, 466] on button "Next image" at bounding box center [693, 461] width 52 height 69
click at [694, 473] on button "Next image" at bounding box center [693, 461] width 52 height 69
click at [689, 466] on button "Next image" at bounding box center [693, 461] width 52 height 69
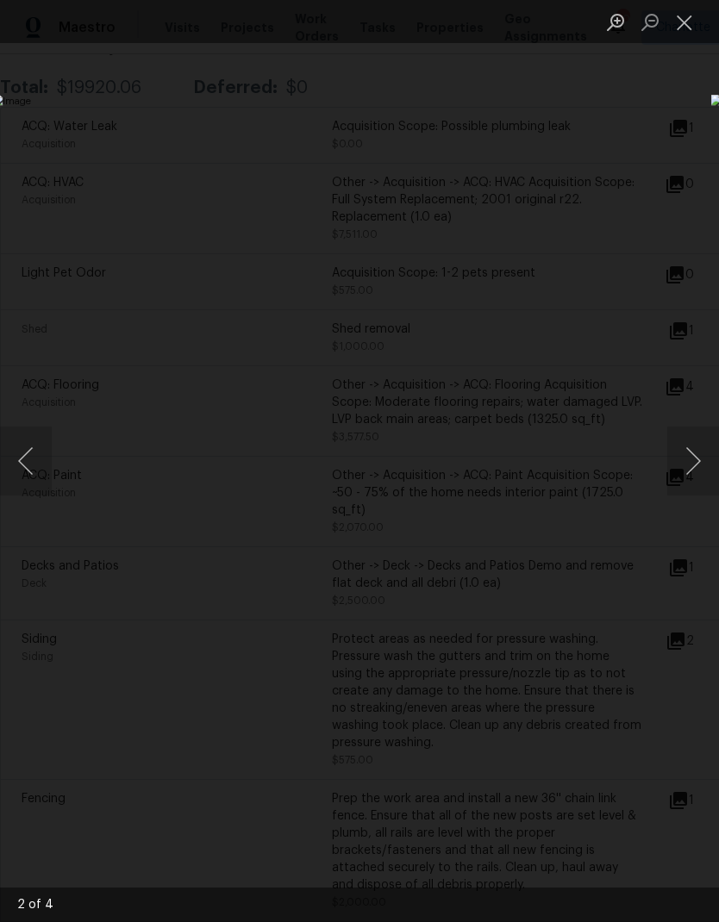
click at [564, 704] on div "Lightbox" at bounding box center [359, 461] width 719 height 922
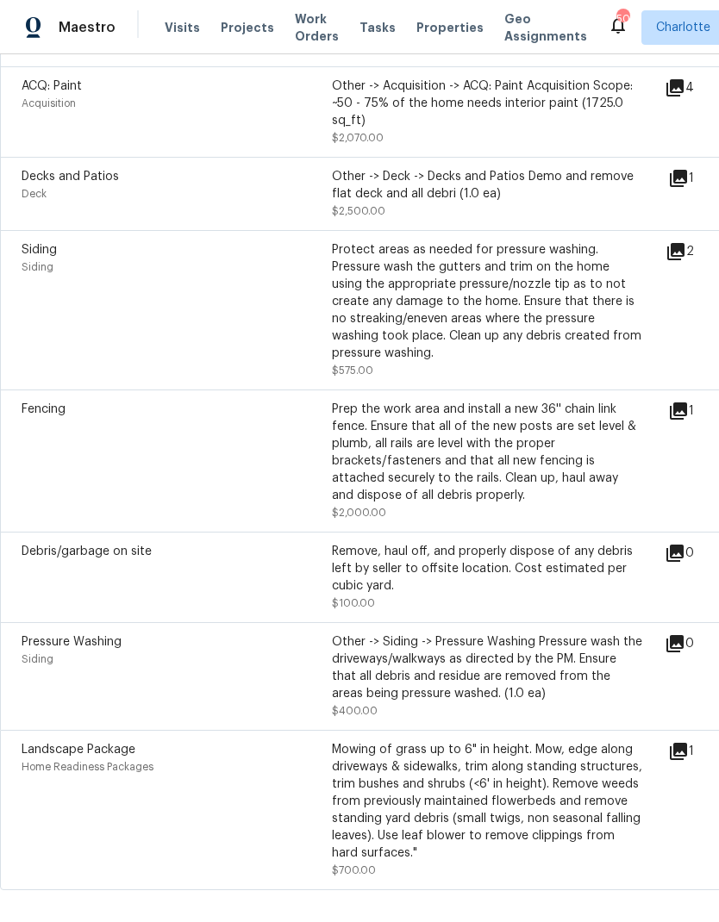
scroll to position [720, 0]
click at [687, 414] on icon at bounding box center [678, 410] width 17 height 17
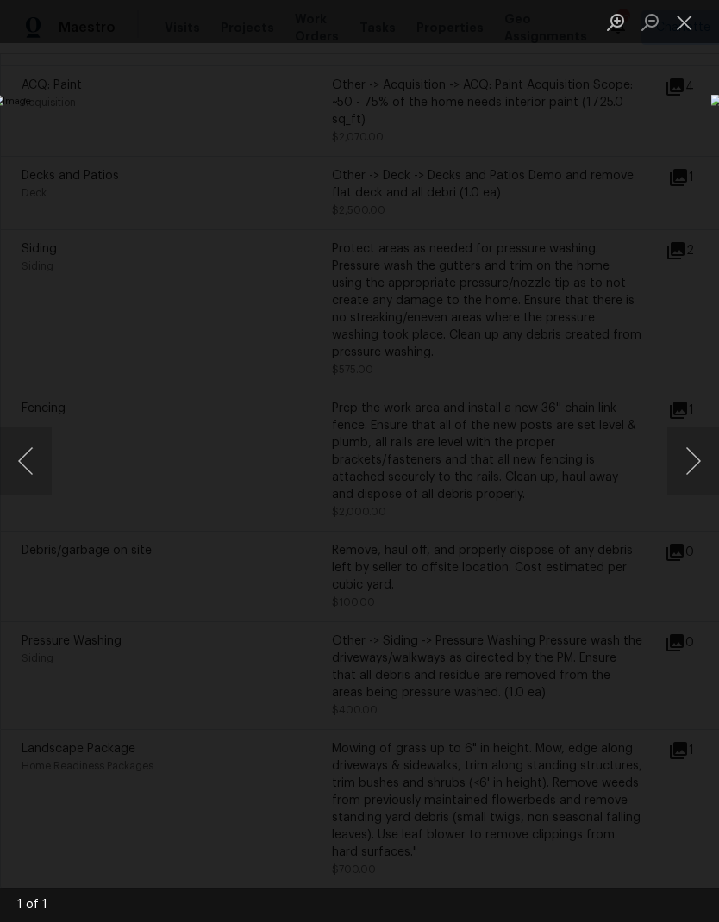
click at [694, 466] on button "Next image" at bounding box center [693, 461] width 52 height 69
click at [692, 471] on button "Next image" at bounding box center [693, 461] width 52 height 69
click at [633, 224] on div "Lightbox" at bounding box center [359, 461] width 719 height 922
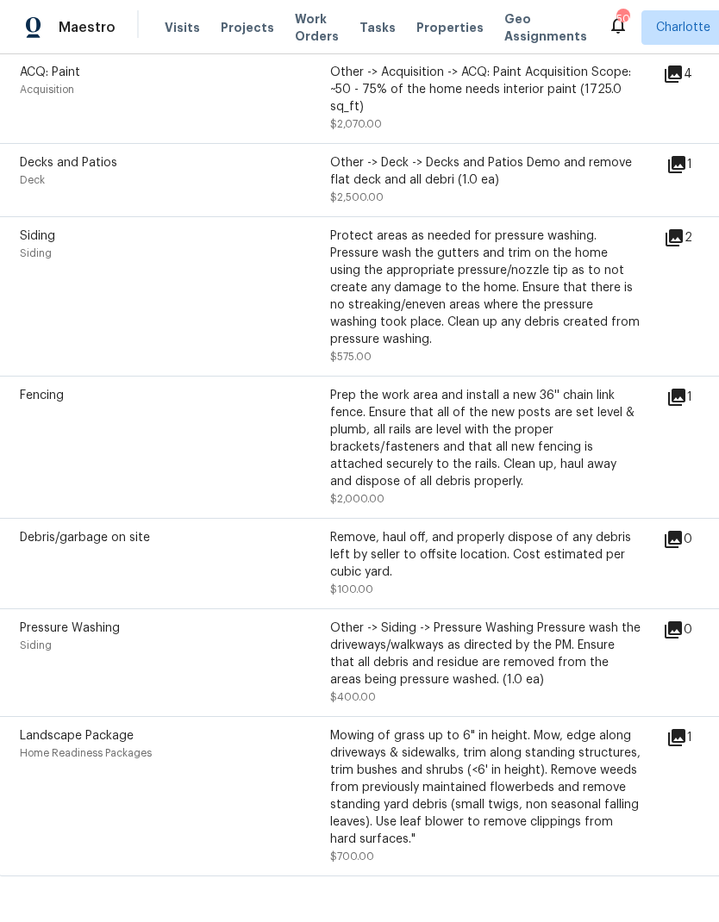
scroll to position [732, 2]
click at [687, 749] on icon at bounding box center [676, 738] width 21 height 21
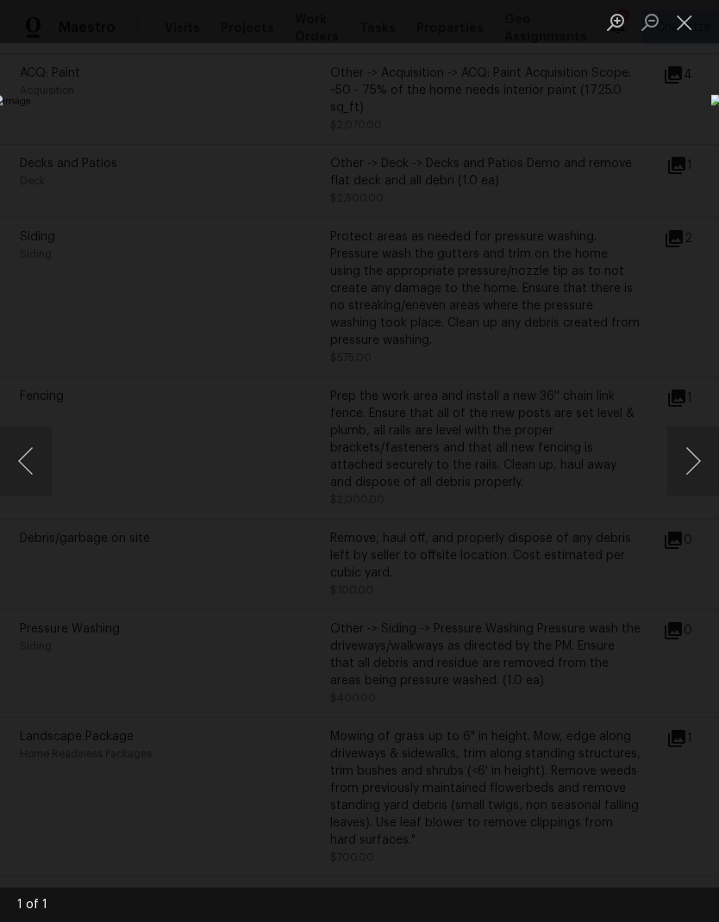
click at [694, 451] on button "Next image" at bounding box center [693, 461] width 52 height 69
click at [690, 458] on button "Next image" at bounding box center [693, 461] width 52 height 69
click at [693, 464] on button "Next image" at bounding box center [693, 461] width 52 height 69
click at [549, 702] on div "Lightbox" at bounding box center [359, 461] width 719 height 922
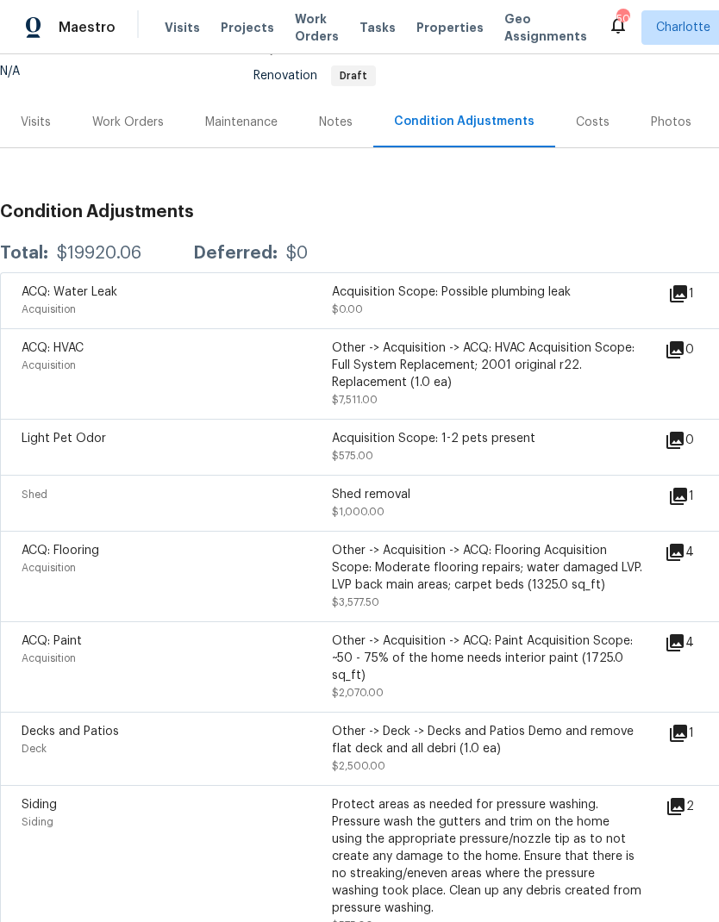
scroll to position [164, 0]
click at [687, 289] on icon at bounding box center [678, 294] width 17 height 17
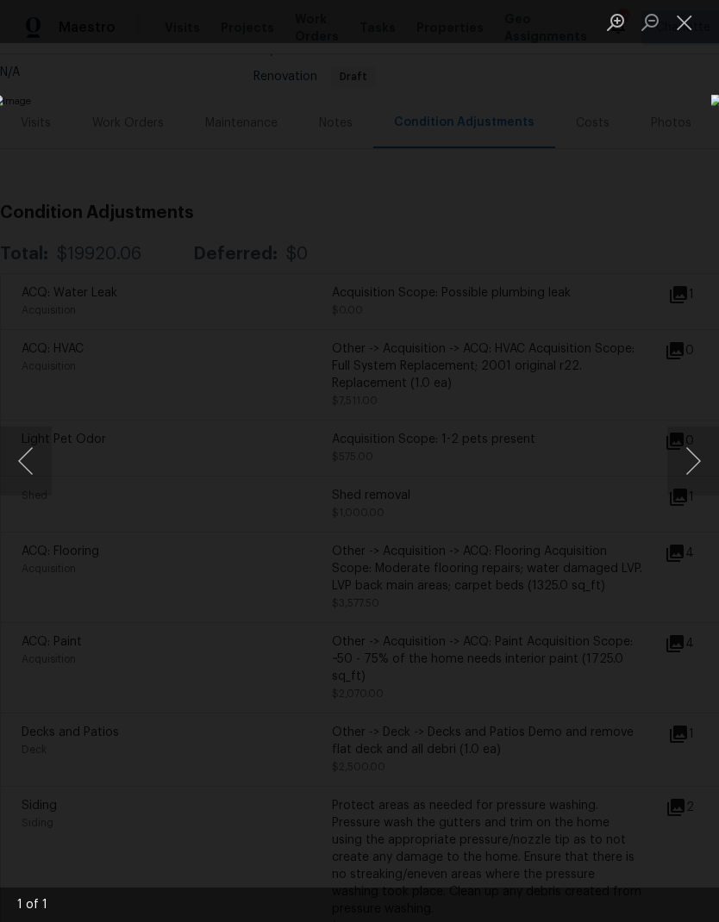
click at [65, 177] on div "Lightbox" at bounding box center [359, 461] width 719 height 922
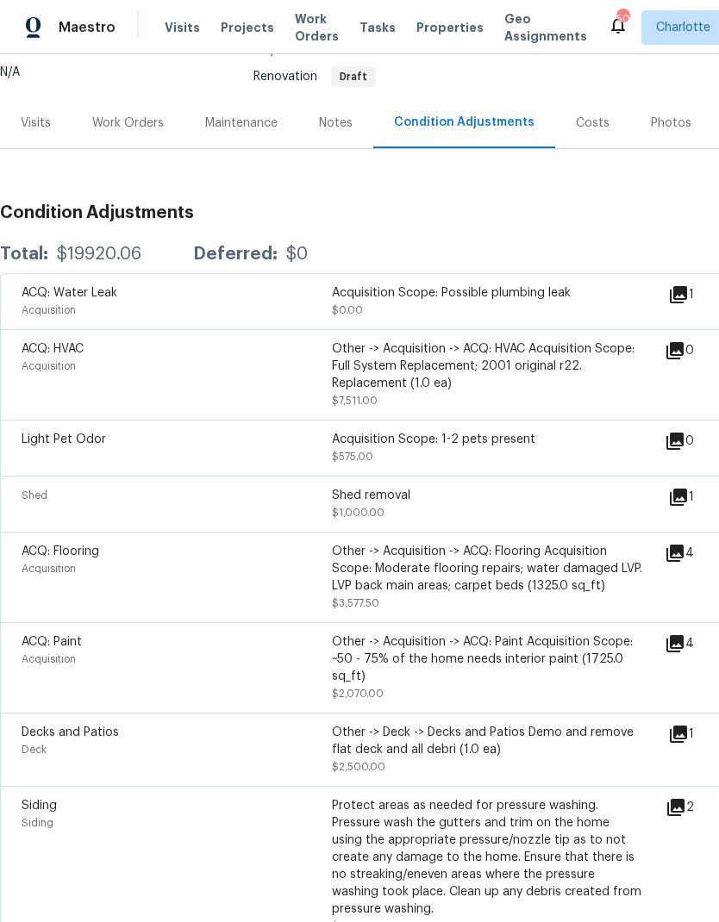
click at [683, 558] on icon at bounding box center [674, 553] width 17 height 17
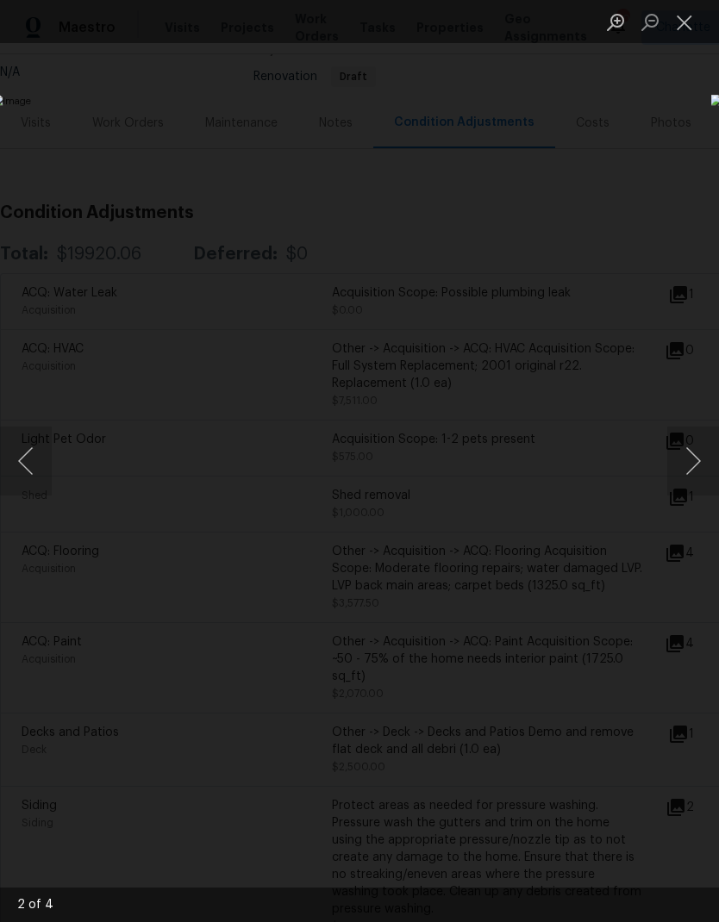
click at [696, 459] on button "Next image" at bounding box center [693, 461] width 52 height 69
click at [695, 455] on button "Next image" at bounding box center [693, 461] width 52 height 69
click at [693, 455] on button "Next image" at bounding box center [693, 461] width 52 height 69
click at [691, 455] on button "Next image" at bounding box center [693, 461] width 52 height 69
click at [626, 202] on div "Lightbox" at bounding box center [359, 461] width 719 height 922
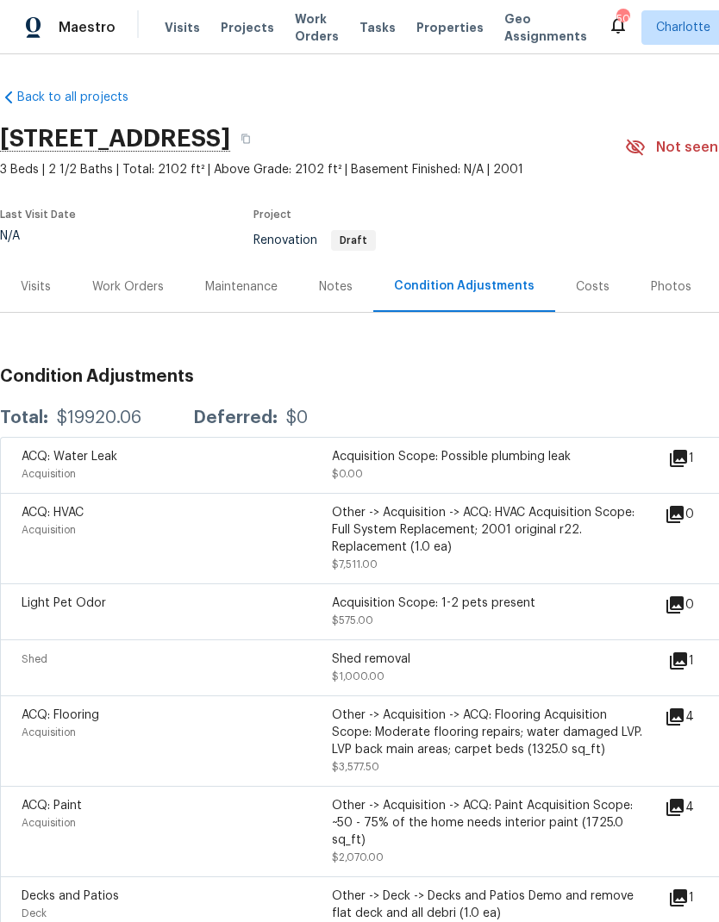
scroll to position [0, 0]
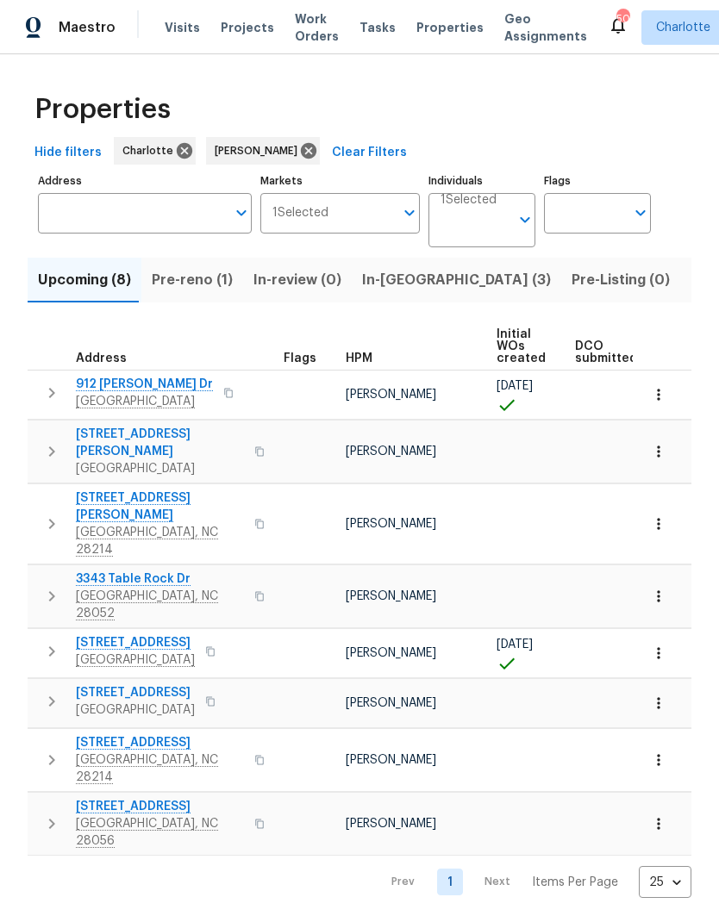
click at [188, 278] on span "Pre-reno (1)" at bounding box center [192, 280] width 81 height 24
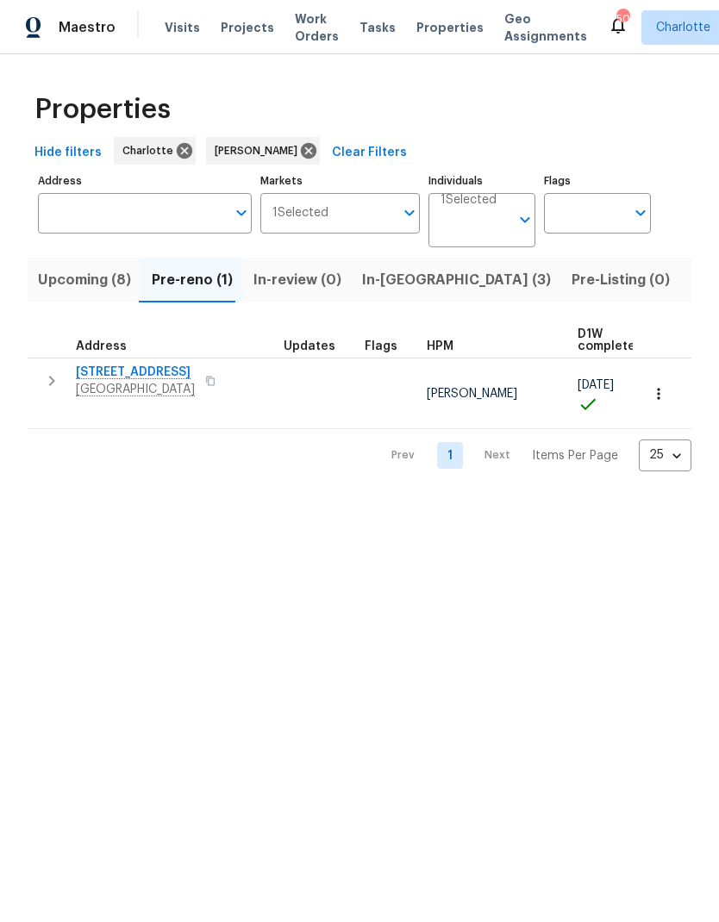
click at [53, 382] on icon "button" at bounding box center [51, 381] width 21 height 21
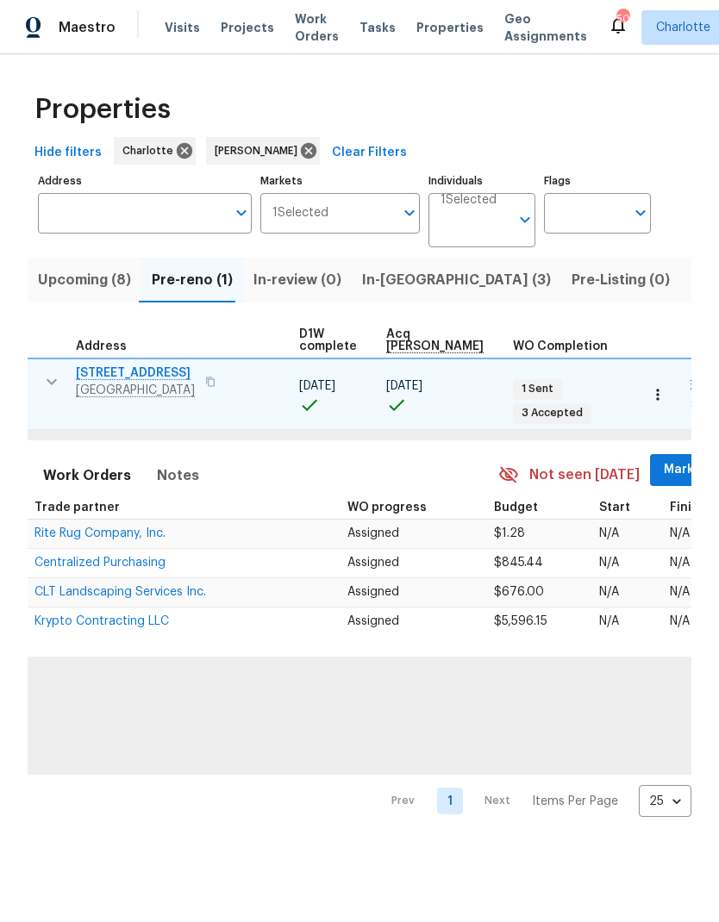
click at [664, 460] on span "Mark Seen" at bounding box center [696, 470] width 64 height 22
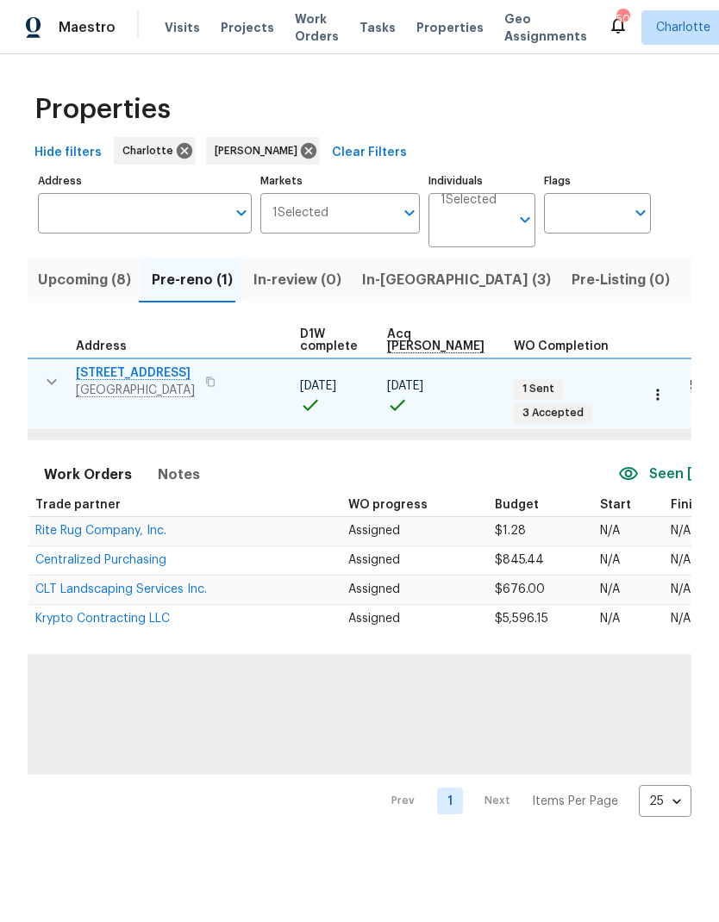
click at [373, 278] on span "In-reno (3)" at bounding box center [456, 280] width 189 height 24
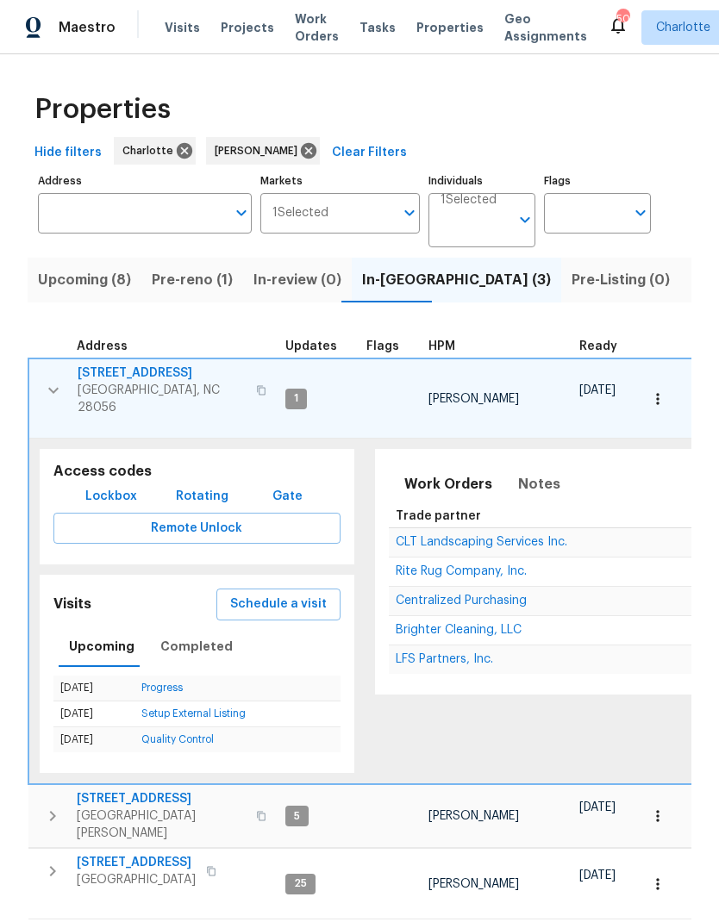
click at [59, 386] on icon "button" at bounding box center [53, 390] width 21 height 21
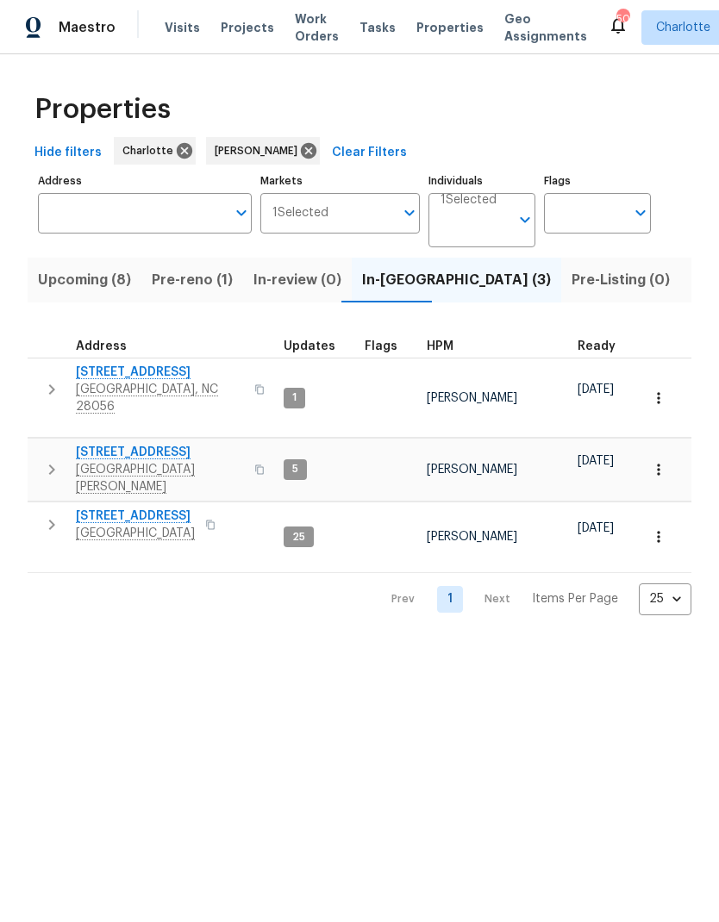
click at [57, 379] on icon "button" at bounding box center [51, 389] width 21 height 21
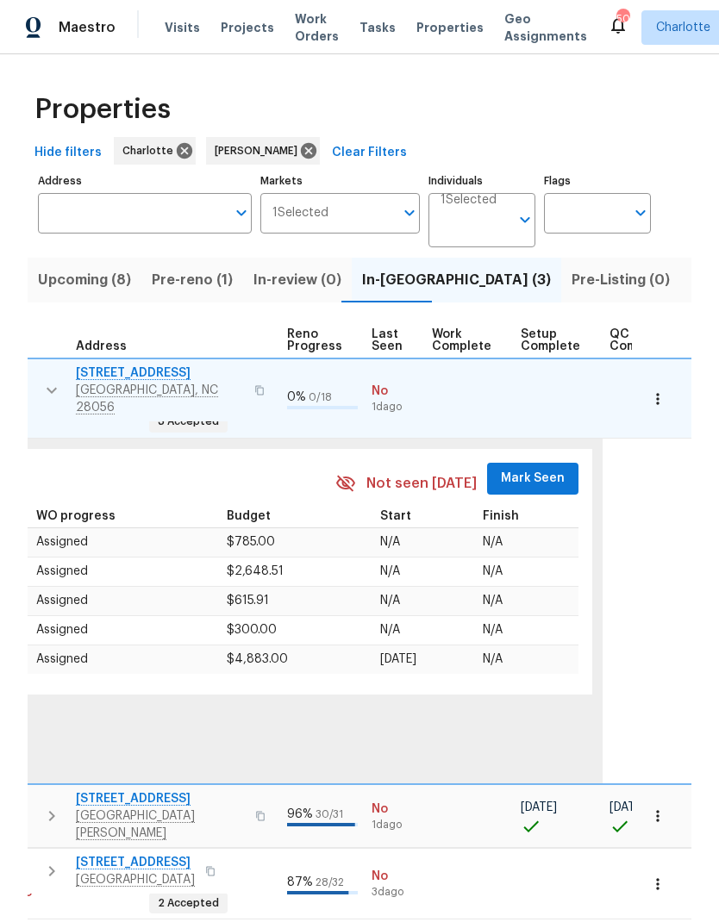
scroll to position [0, 775]
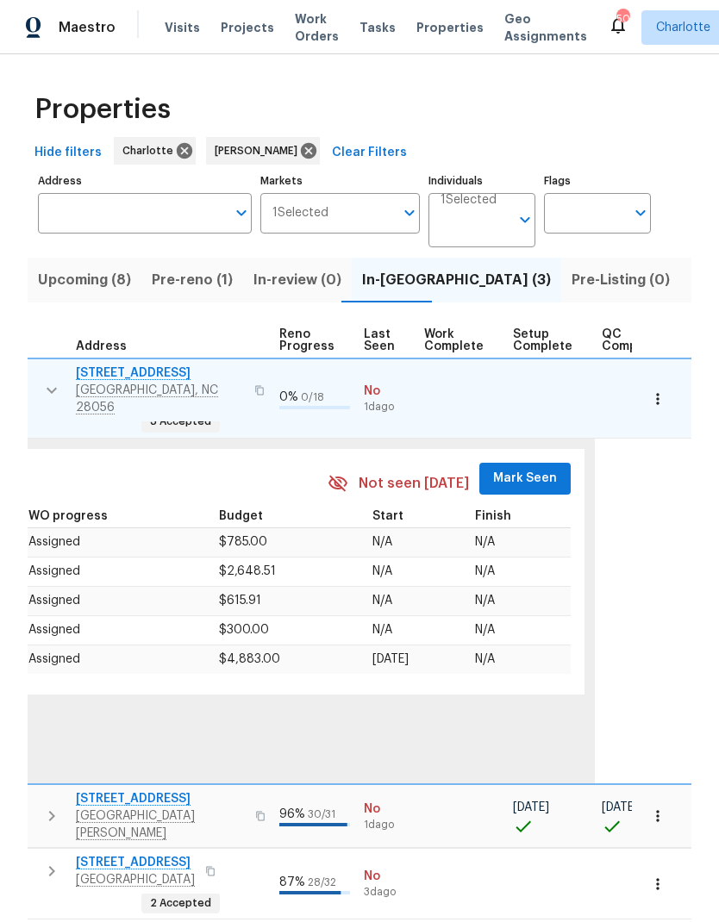
click at [533, 466] on button "Mark Seen" at bounding box center [524, 479] width 91 height 32
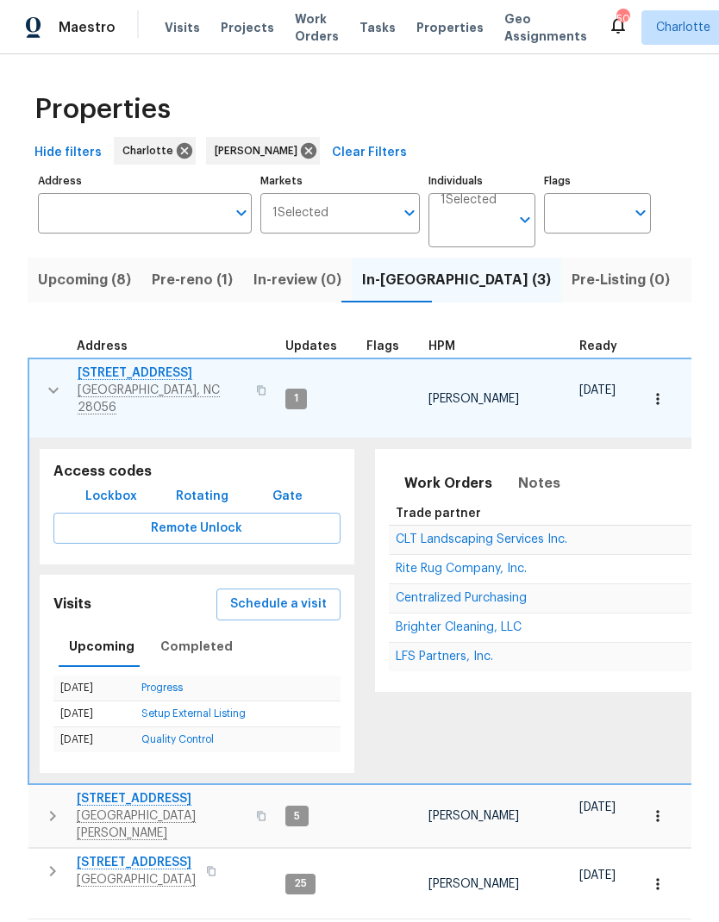
scroll to position [14, 0]
click at [47, 380] on icon "button" at bounding box center [53, 390] width 21 height 21
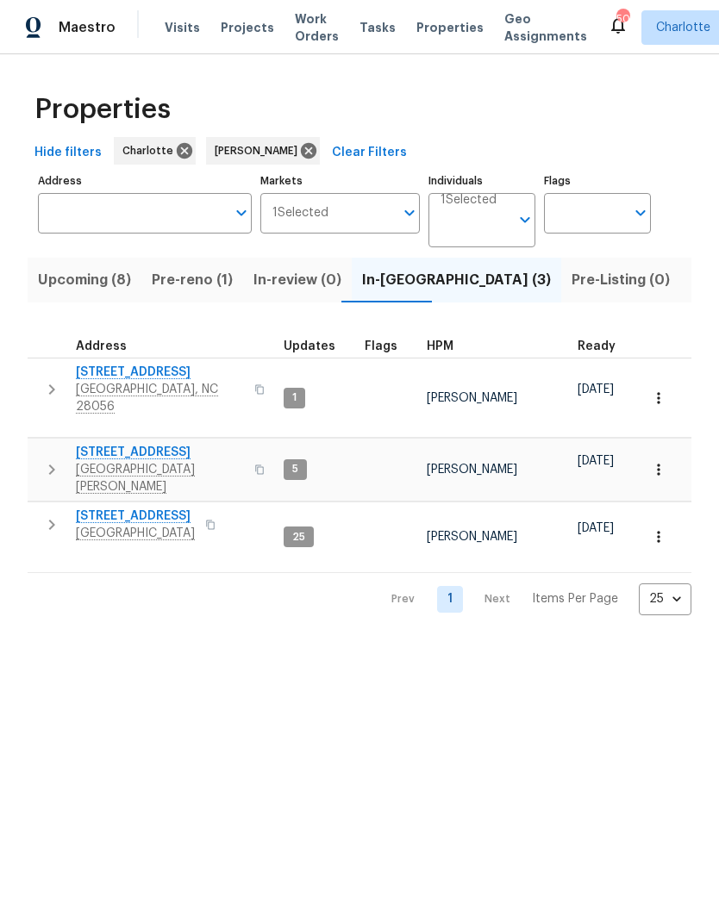
click at [57, 459] on icon "button" at bounding box center [51, 469] width 21 height 21
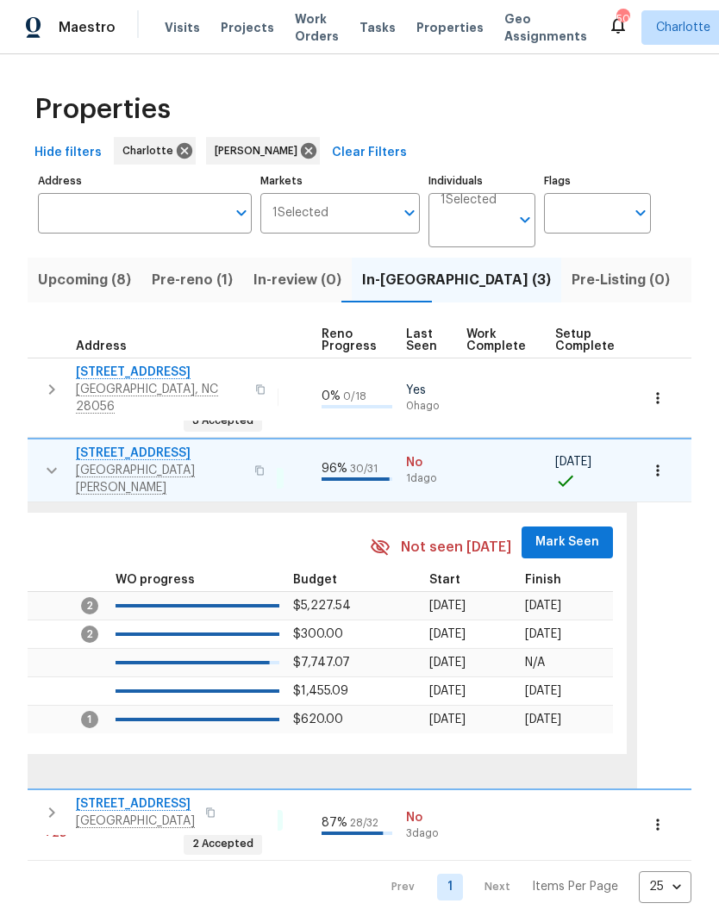
scroll to position [0, 771]
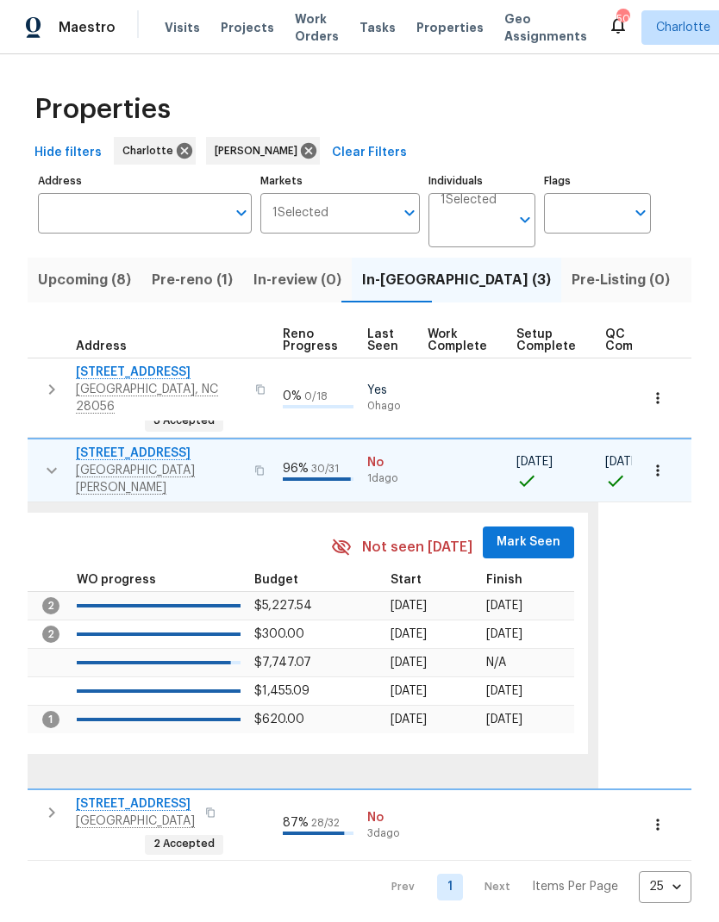
click at [522, 527] on button "Mark Seen" at bounding box center [528, 543] width 91 height 32
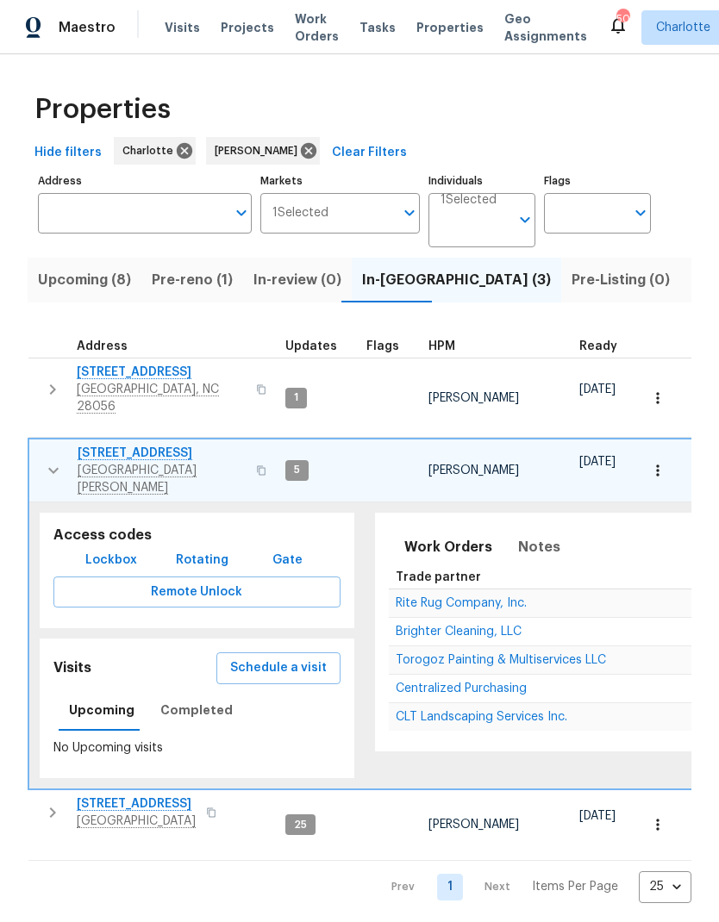
scroll to position [14, 0]
click at [50, 460] on icon "button" at bounding box center [53, 470] width 21 height 21
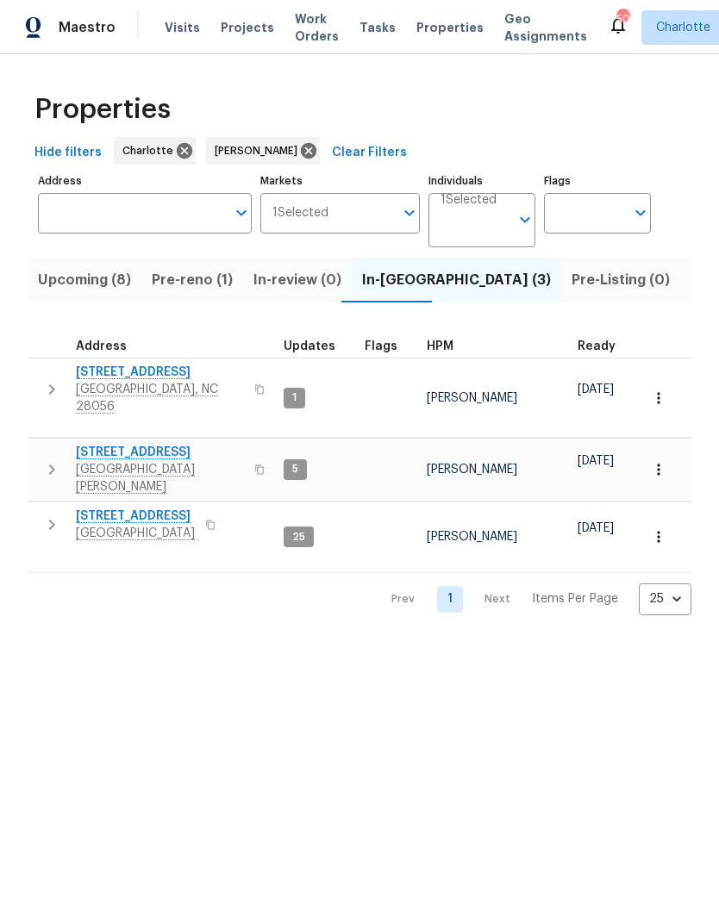
click at [47, 514] on icon "button" at bounding box center [51, 524] width 21 height 21
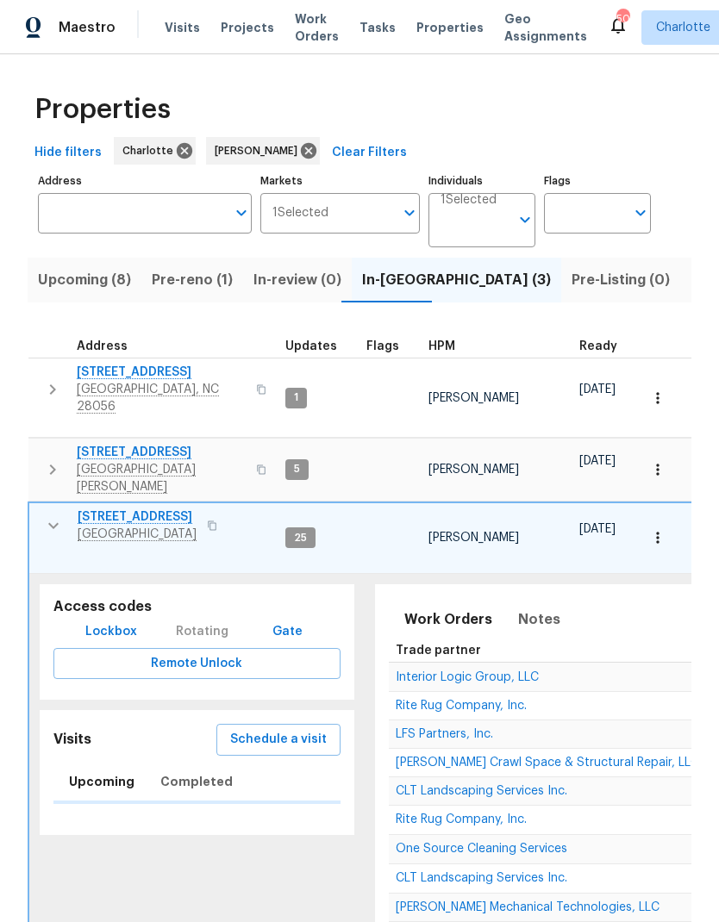
scroll to position [0, 0]
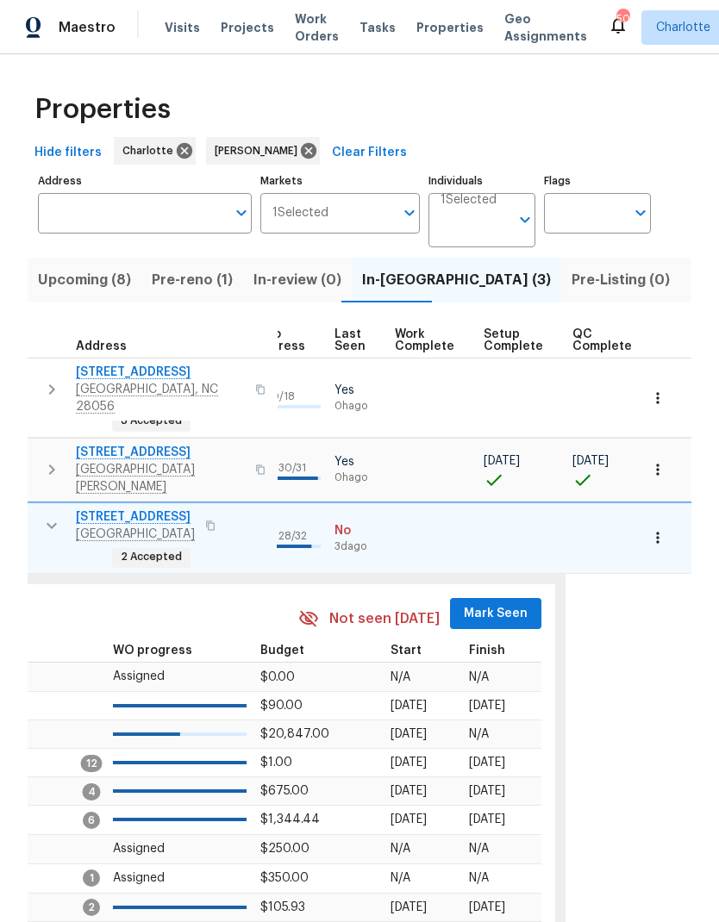
click at [494, 603] on span "Mark Seen" at bounding box center [496, 614] width 64 height 22
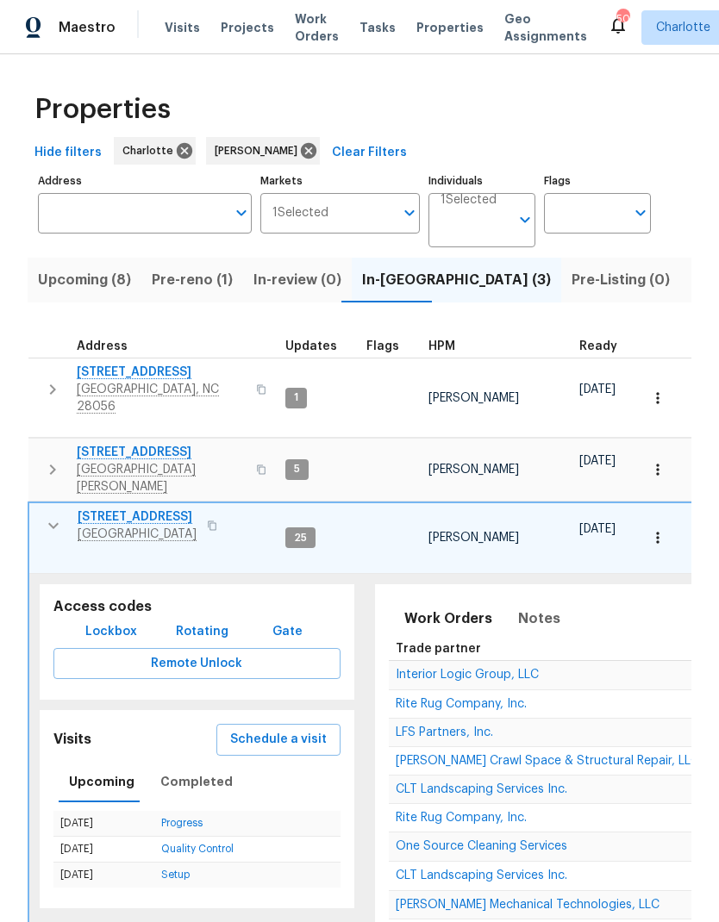
scroll to position [0, -1]
click at [51, 515] on icon "button" at bounding box center [53, 525] width 21 height 21
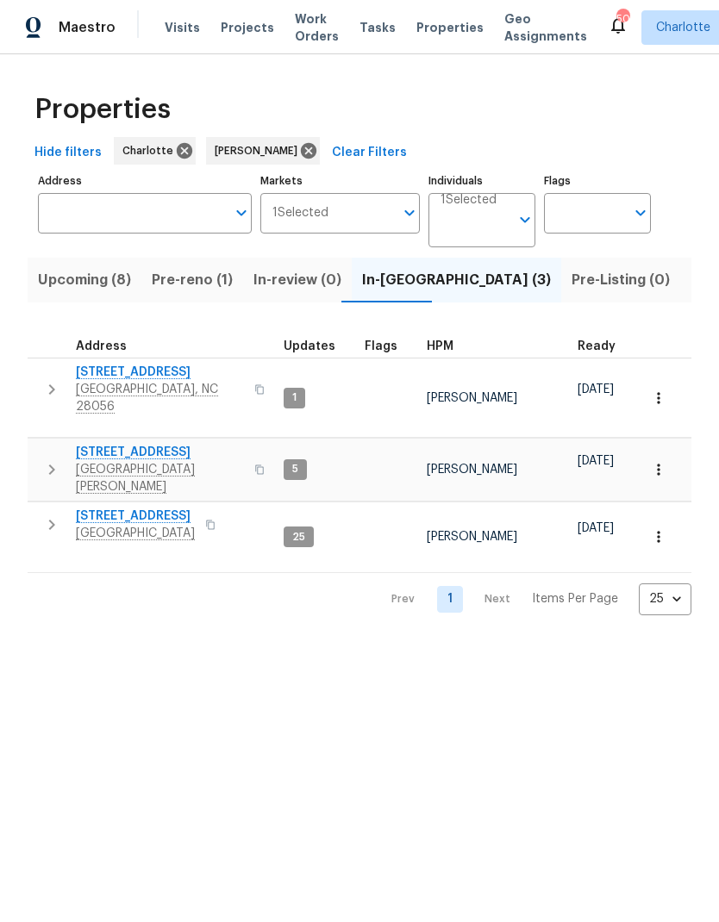
click at [69, 270] on span "Upcoming (8)" at bounding box center [84, 280] width 93 height 24
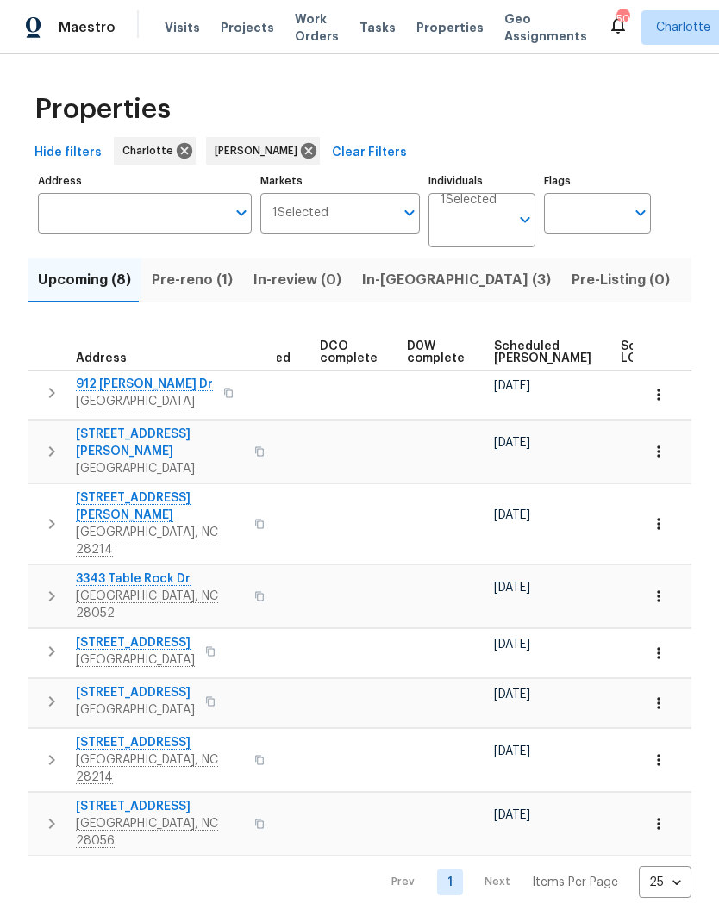
scroll to position [0, 377]
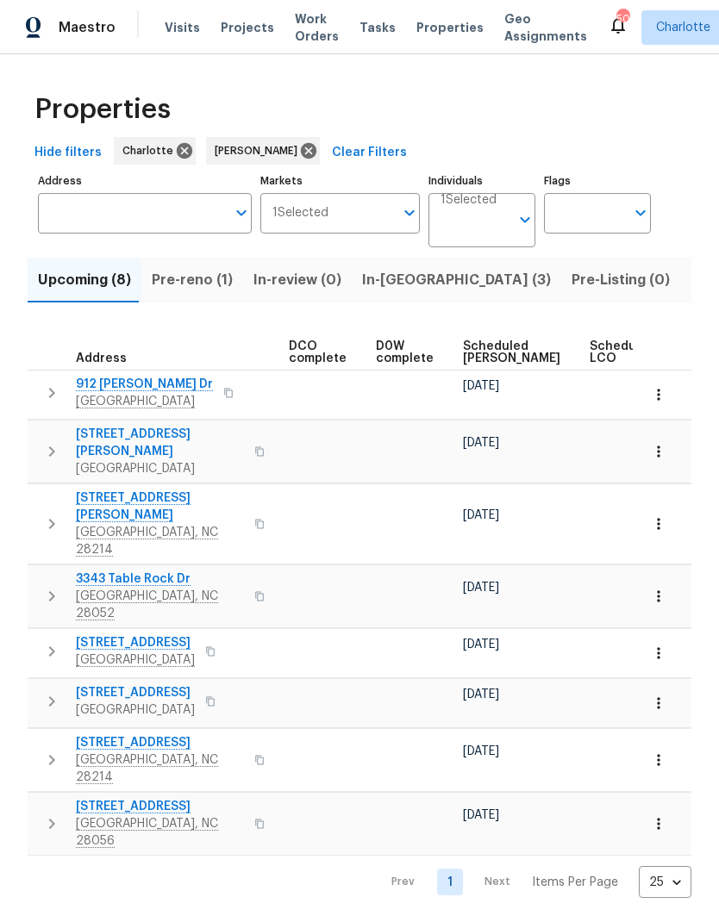
click at [492, 346] on span "Scheduled COE" at bounding box center [511, 352] width 97 height 24
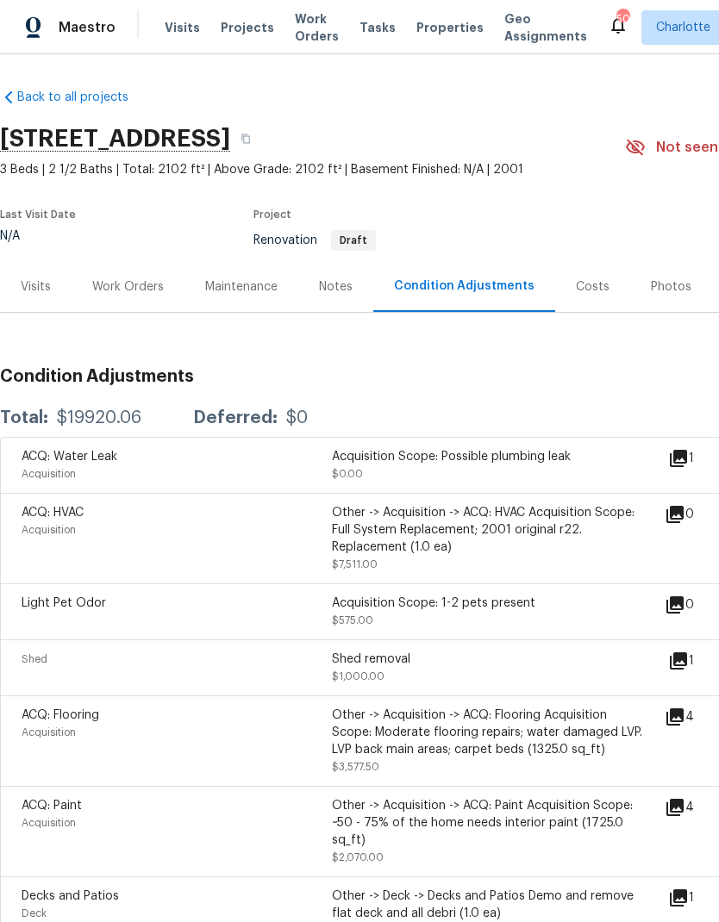
click at [35, 287] on div "Visits" at bounding box center [36, 286] width 30 height 17
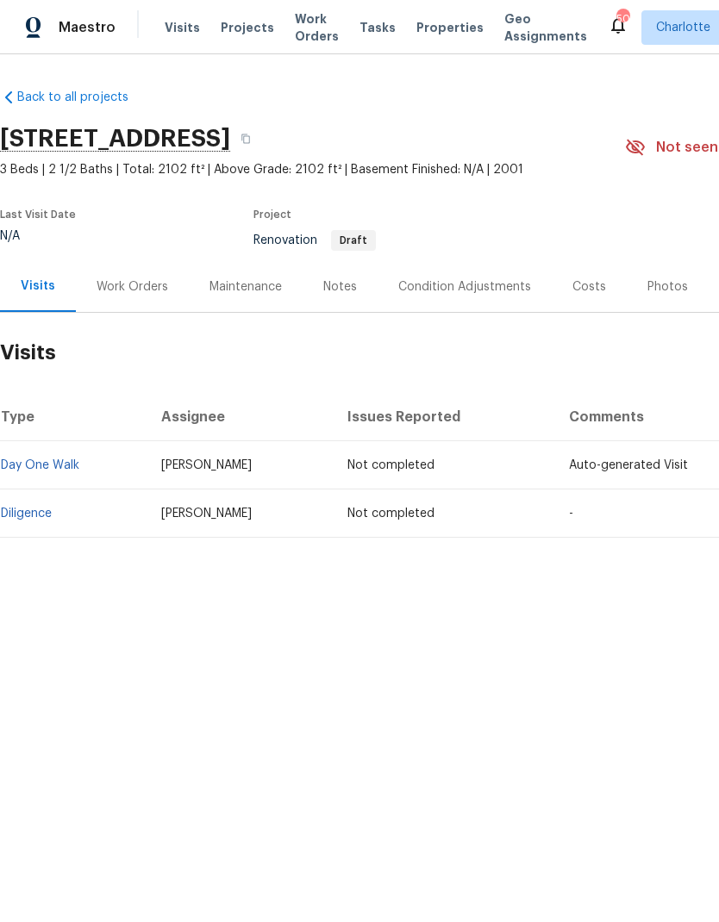
click at [123, 288] on div "Work Orders" at bounding box center [133, 286] width 72 height 17
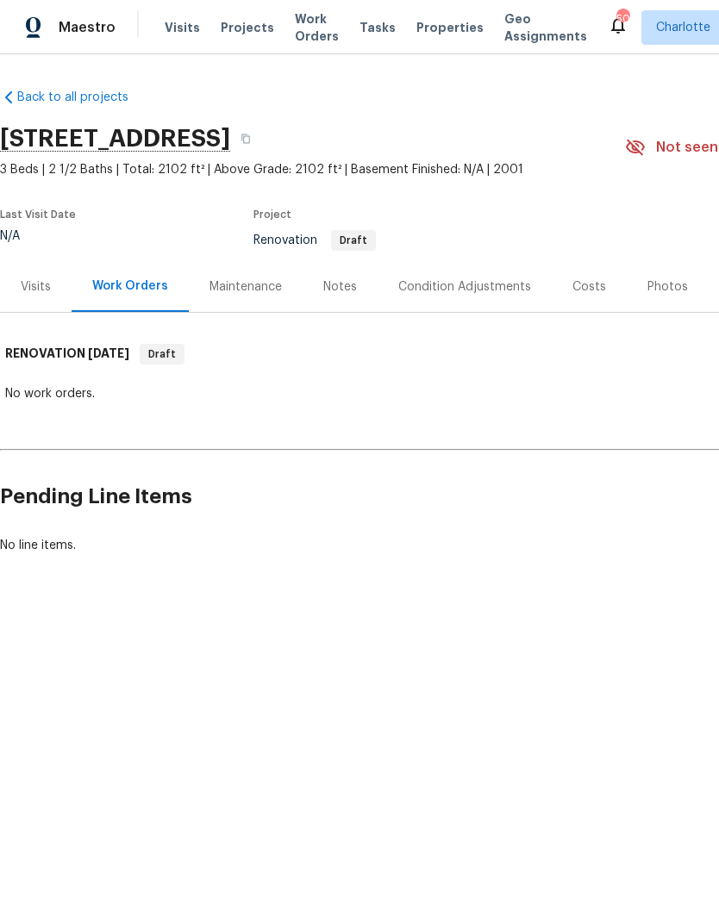
click at [337, 302] on div "Notes" at bounding box center [339, 286] width 75 height 51
